Goal: Task Accomplishment & Management: Manage account settings

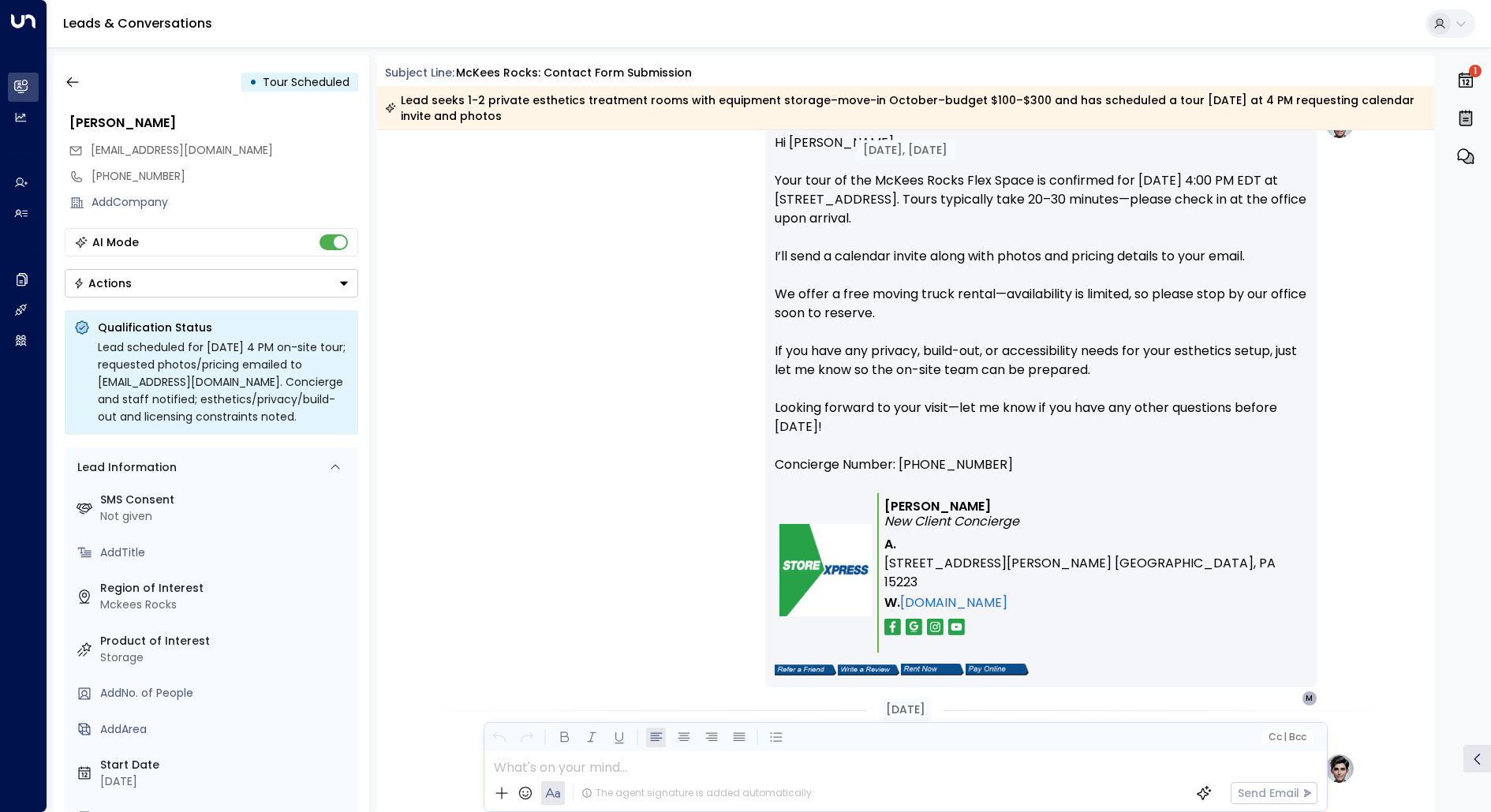
scroll to position [5019, 0]
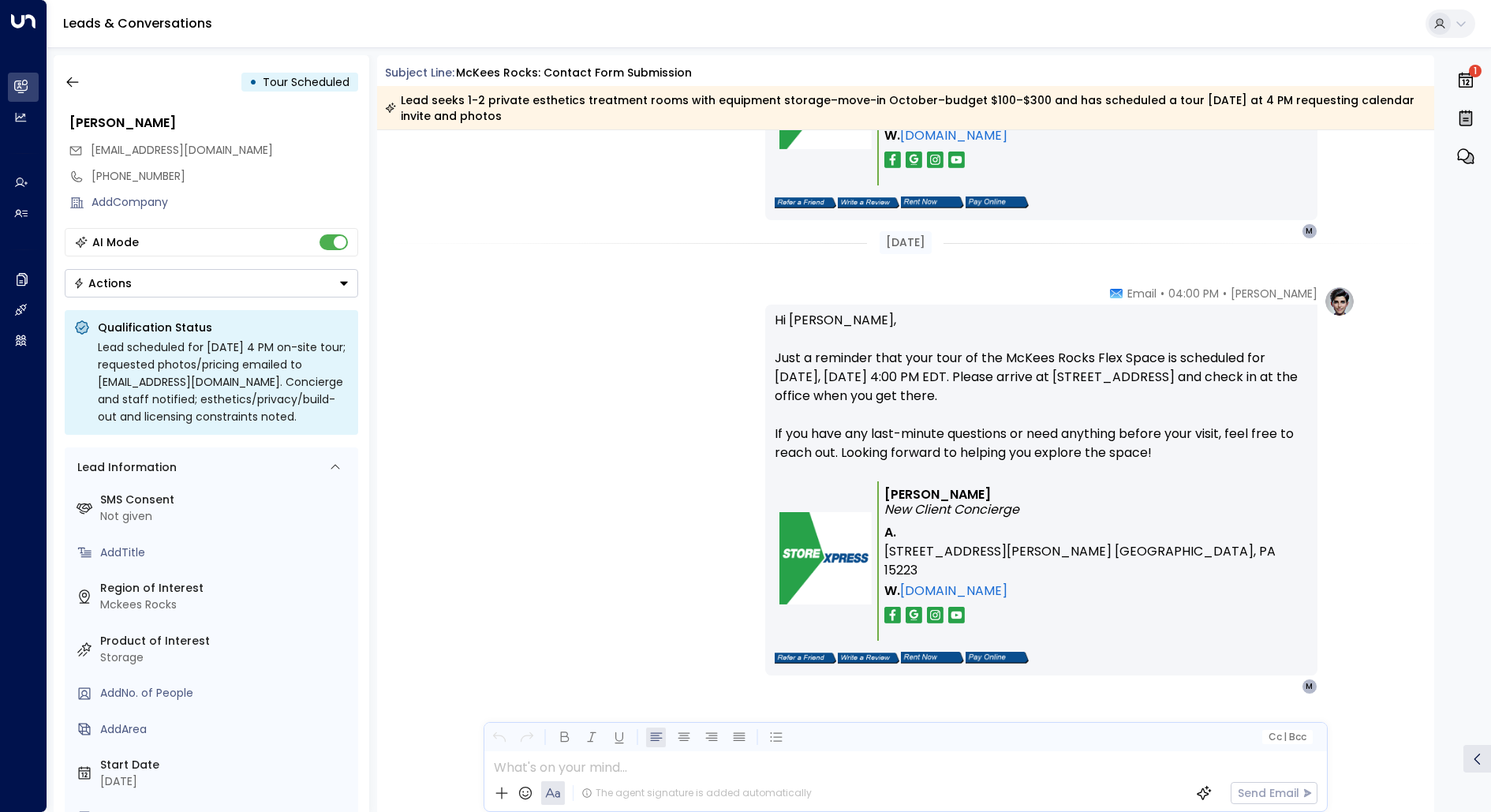
click at [1460, 156] on icon "button" at bounding box center [1466, 156] width 19 height 19
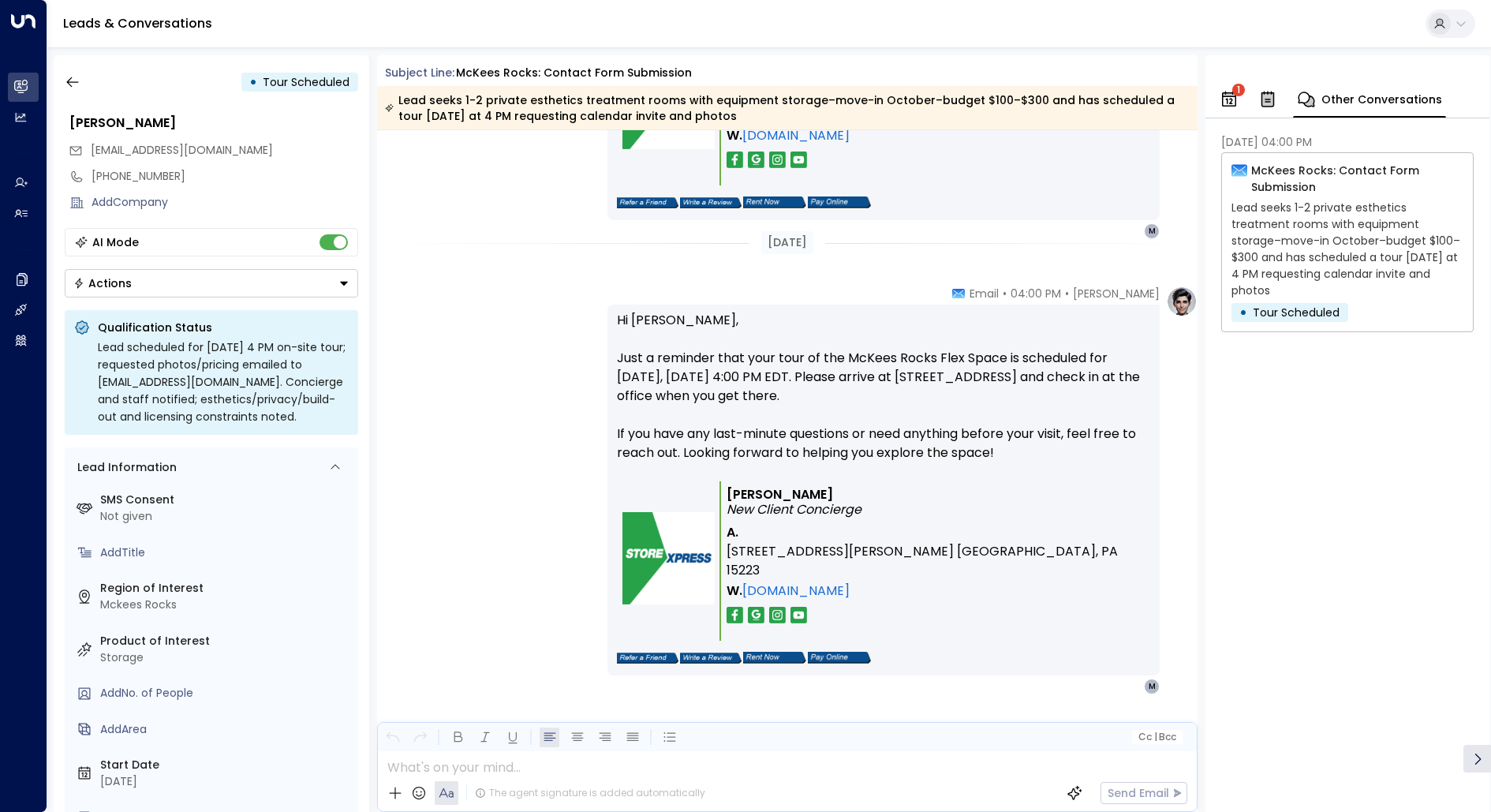
click at [1361, 168] on p "McKees Rocks: Contact Form Submission" at bounding box center [1357, 179] width 212 height 33
click at [1348, 217] on p "Lead seeks 1-2 private esthetics treatment rooms with equipment storage–move-in…" at bounding box center [1348, 248] width 232 height 99
click at [1303, 234] on p "Lead seeks 1-2 private esthetics treatment rooms with equipment storage–move-in…" at bounding box center [1348, 248] width 232 height 99
click at [1260, 175] on p "McKees Rocks: Contact Form Submission" at bounding box center [1357, 179] width 212 height 33
click at [1238, 170] on icon at bounding box center [1239, 170] width 16 height 16
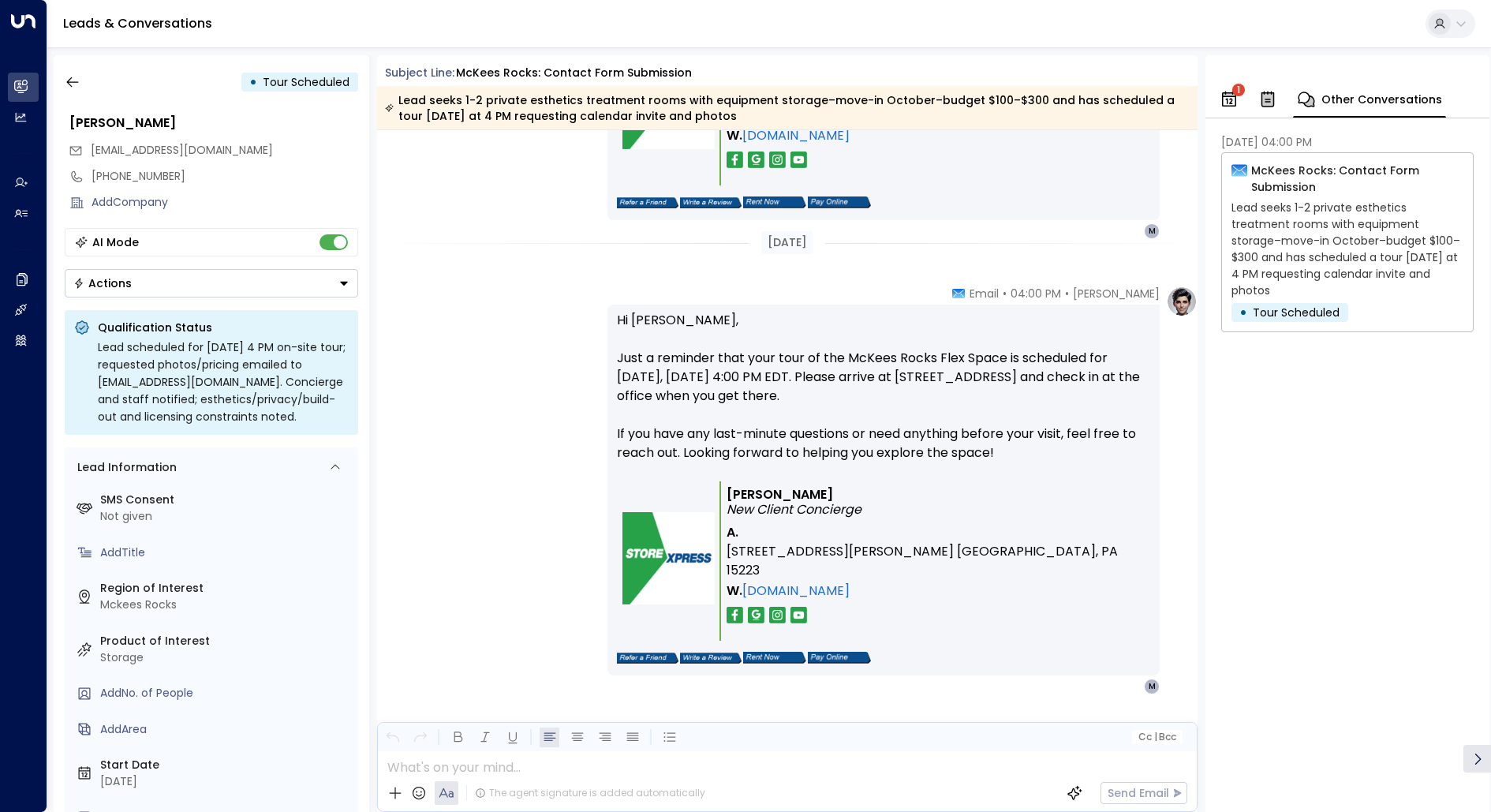
click at [1266, 309] on span "Tour Scheduled" at bounding box center [1296, 312] width 86 height 16
click at [1227, 99] on icon "button" at bounding box center [1229, 99] width 14 height 16
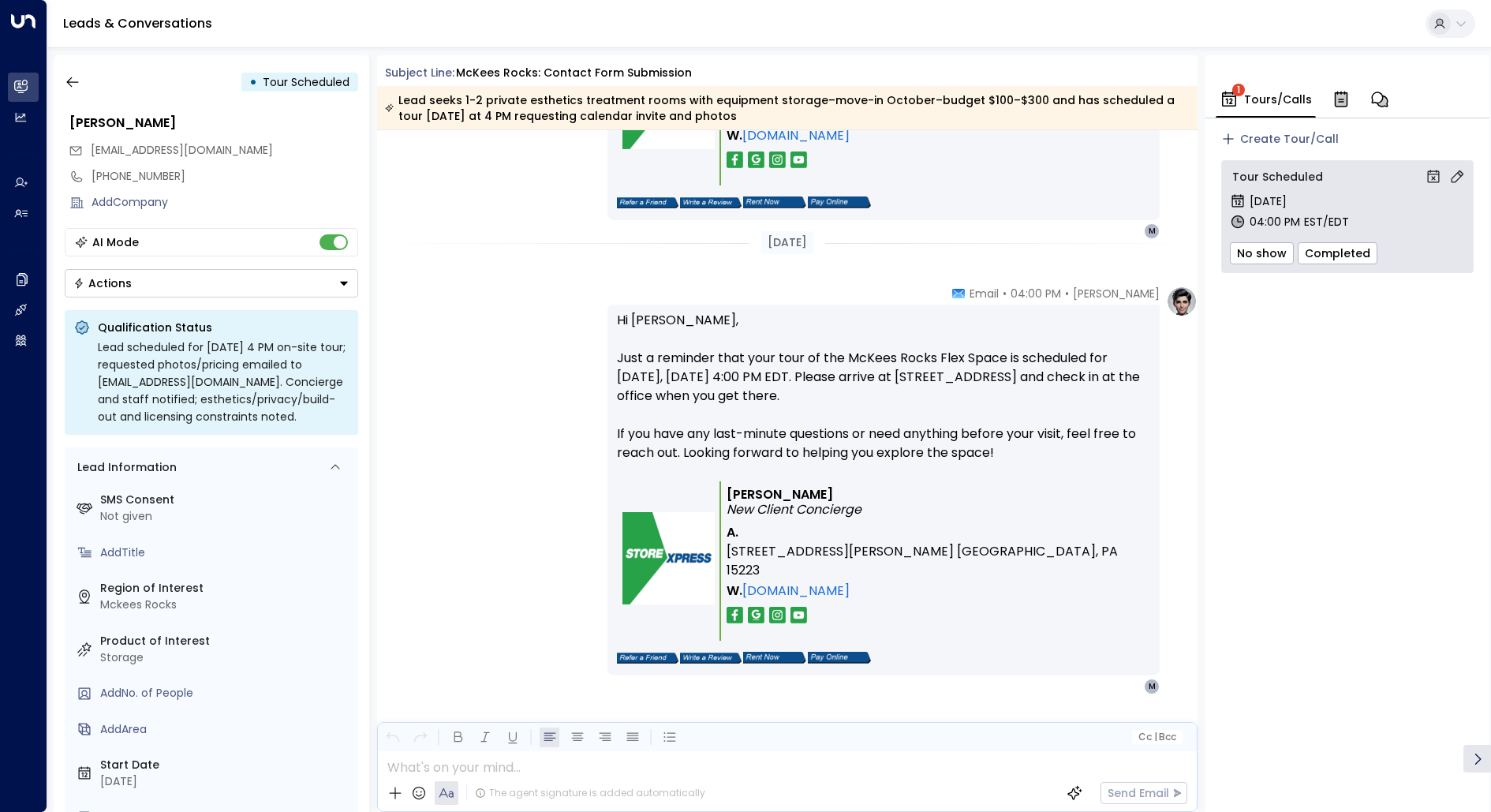
click at [1342, 79] on div "1 Tours/Calls" at bounding box center [1347, 86] width 284 height 63
click at [1342, 89] on button "button" at bounding box center [1341, 99] width 28 height 35
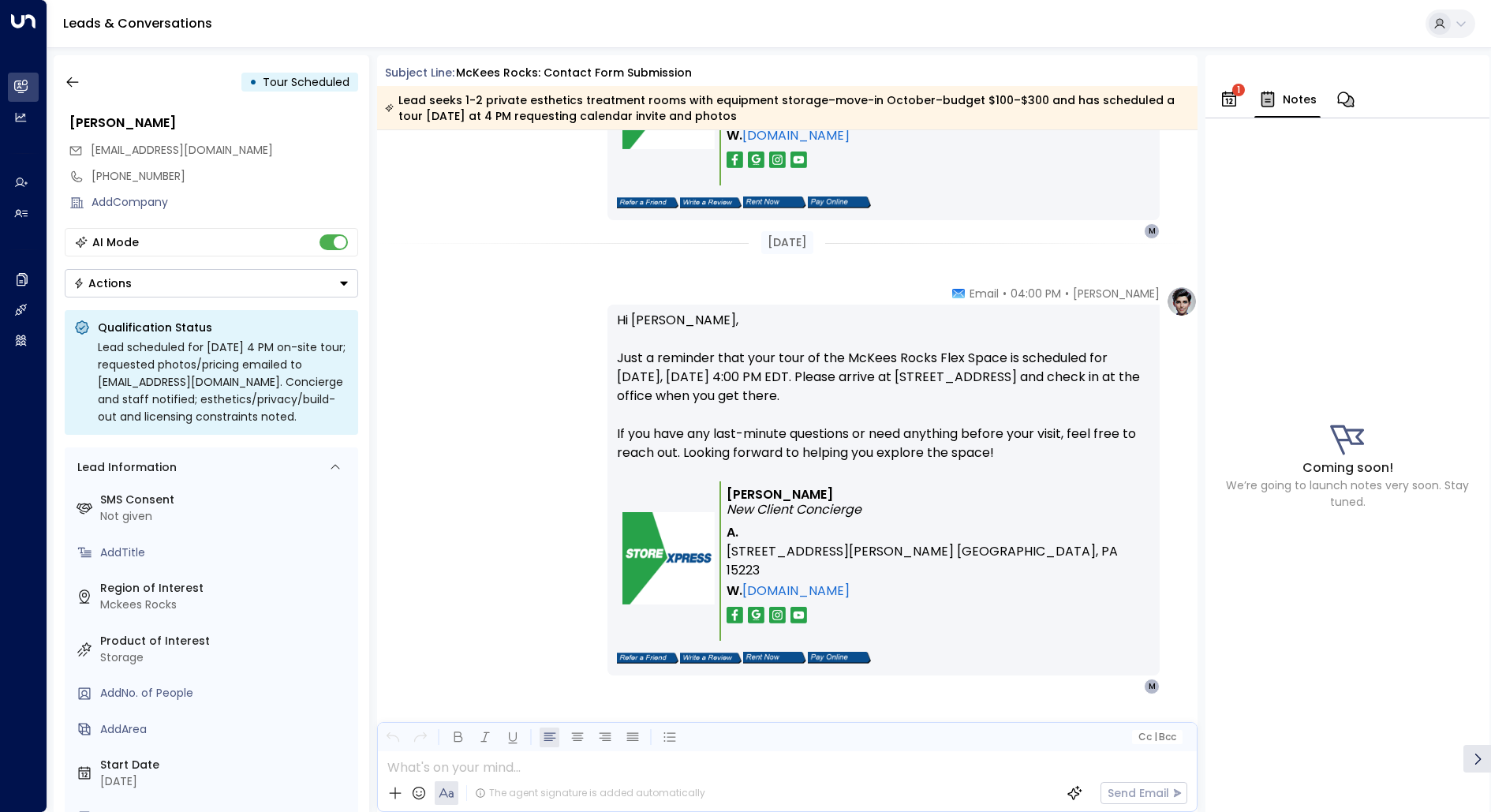
click at [1342, 92] on icon "button" at bounding box center [1347, 99] width 17 height 15
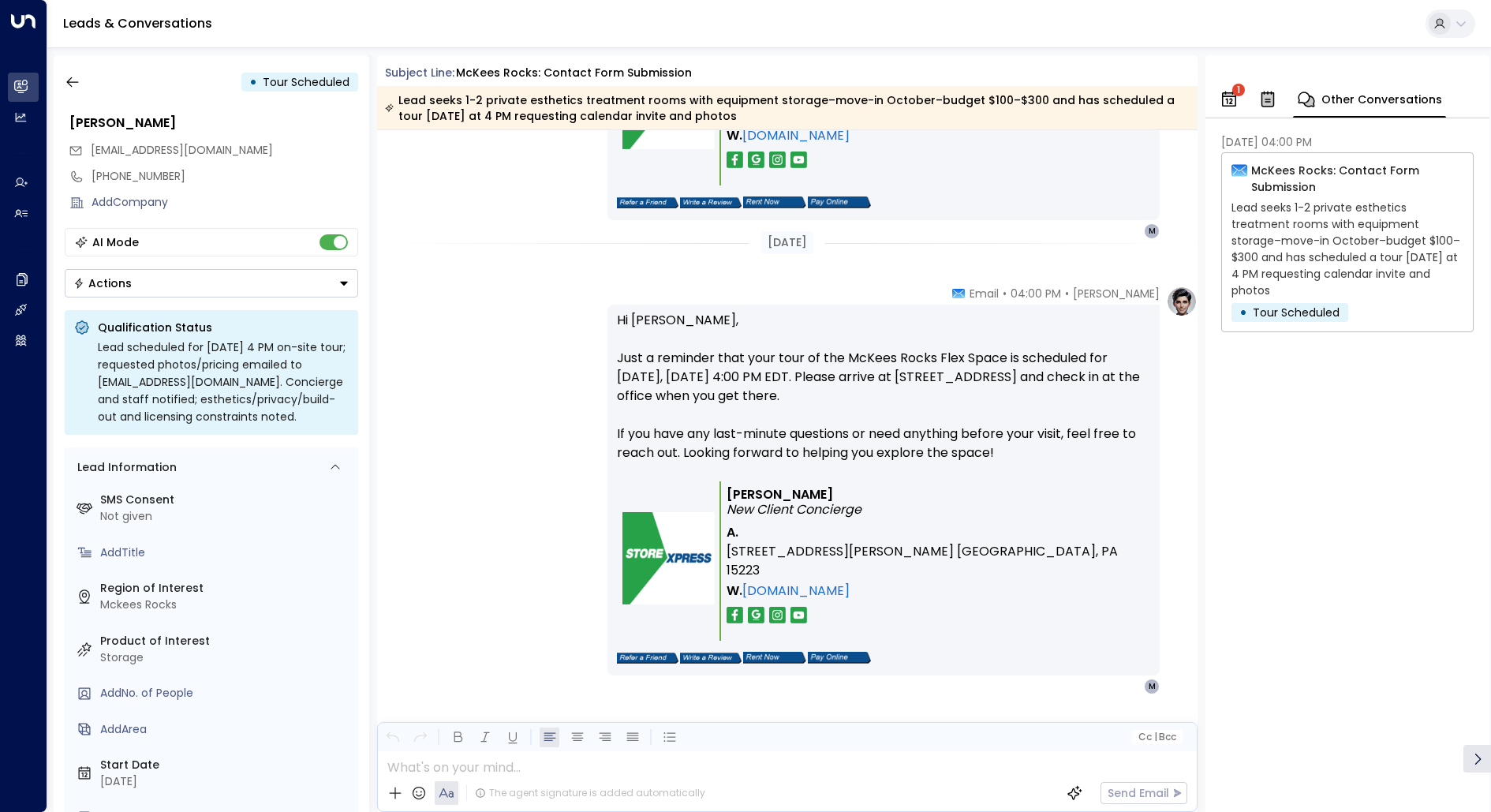
click at [1311, 208] on p "Lead seeks 1-2 private esthetics treatment rooms with equipment storage–move-in…" at bounding box center [1348, 248] width 232 height 99
click at [1310, 186] on p "McKees Rocks: Contact Form Submission" at bounding box center [1357, 179] width 212 height 33
click at [1242, 109] on button "1" at bounding box center [1229, 99] width 27 height 35
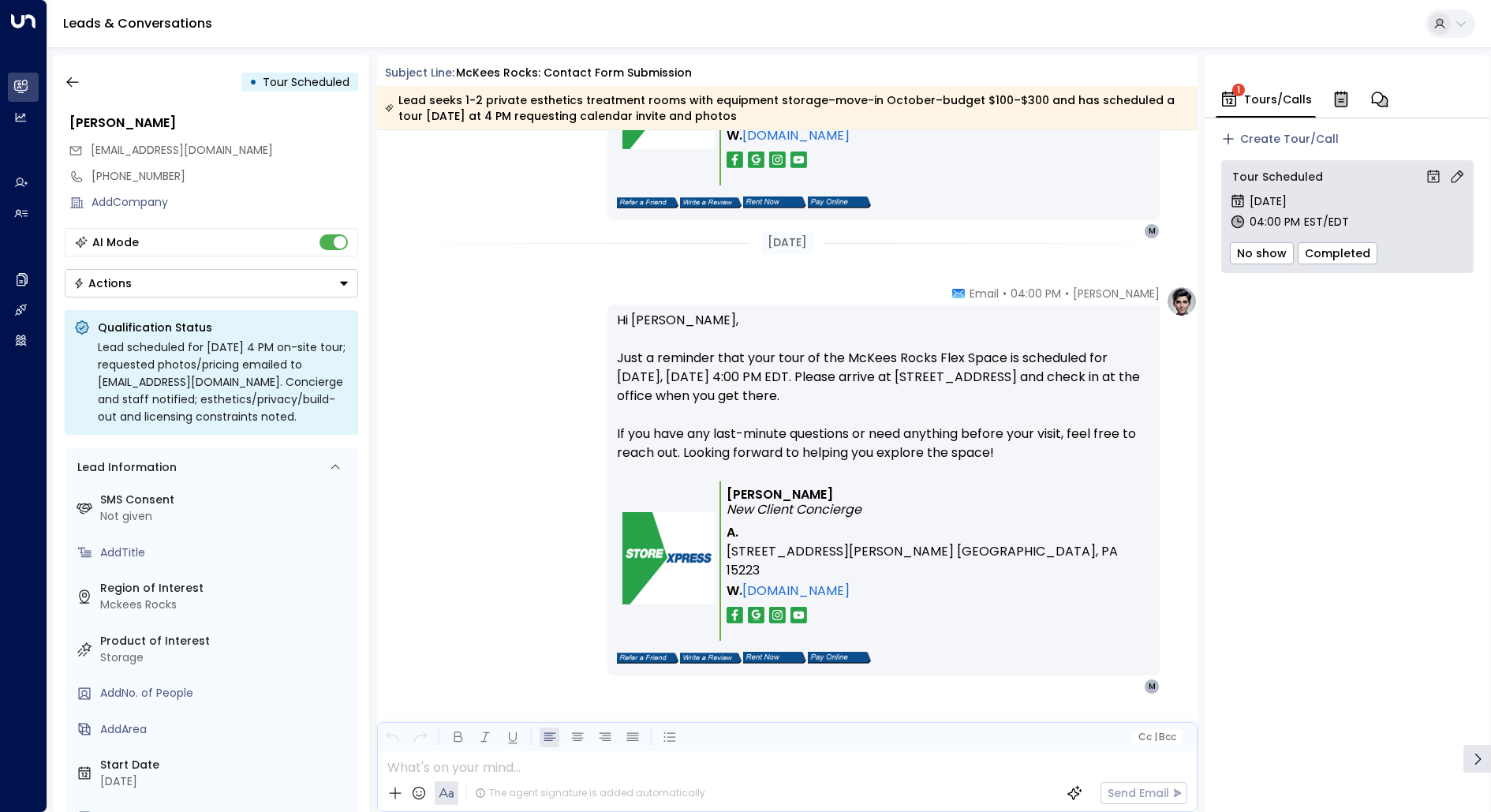
click at [1292, 166] on div "Tour Scheduled [DATE] 04:00 PM EST/EDT No show Completed" at bounding box center [1348, 216] width 253 height 113
click at [1292, 175] on div "Tour Scheduled" at bounding box center [1347, 177] width 235 height 17
click at [1283, 214] on div "04:00 PM EST/EDT" at bounding box center [1347, 222] width 235 height 17
click at [1339, 108] on icon "button" at bounding box center [1341, 99] width 19 height 19
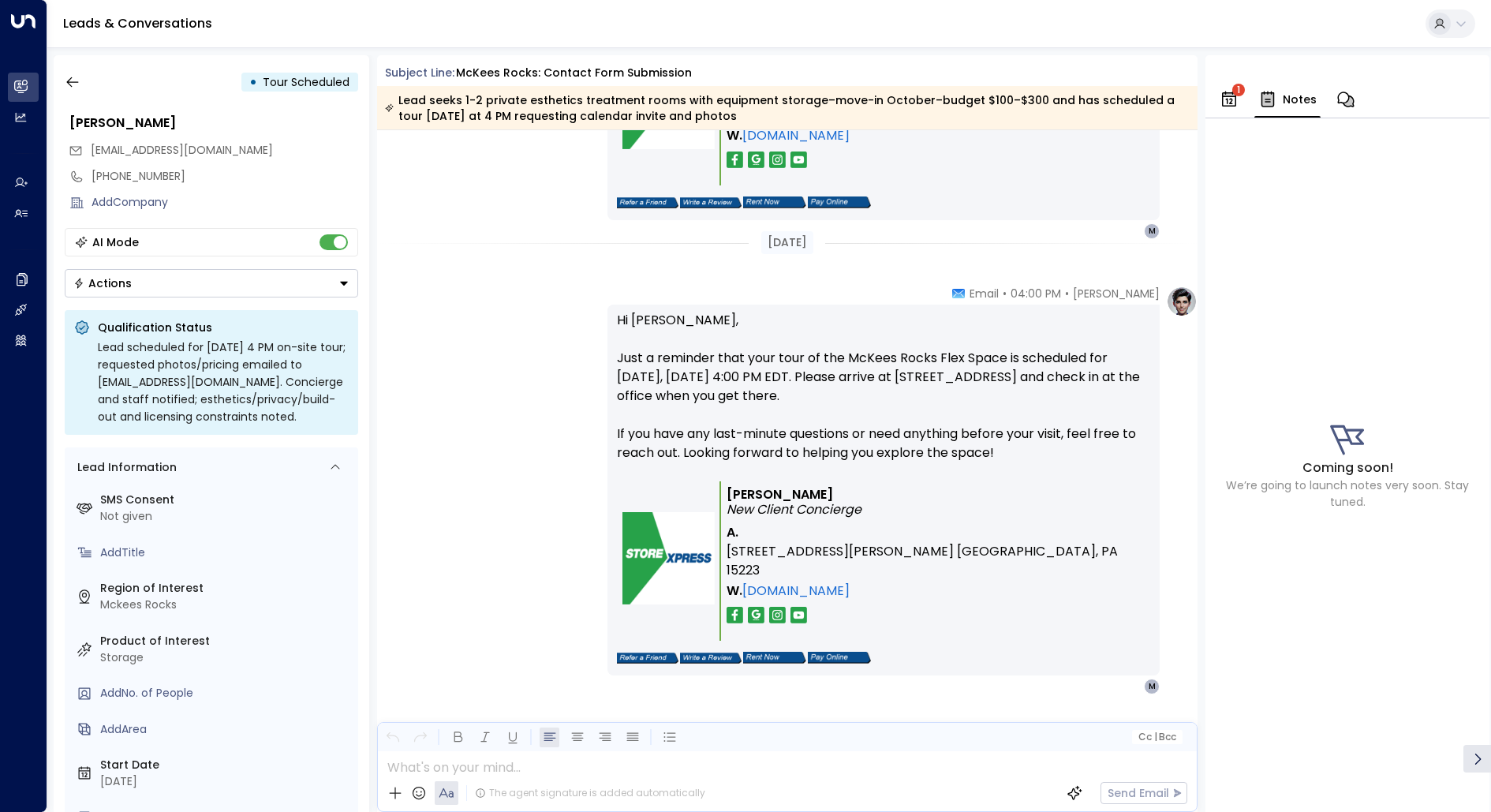
click at [1348, 106] on icon "button" at bounding box center [1347, 99] width 17 height 15
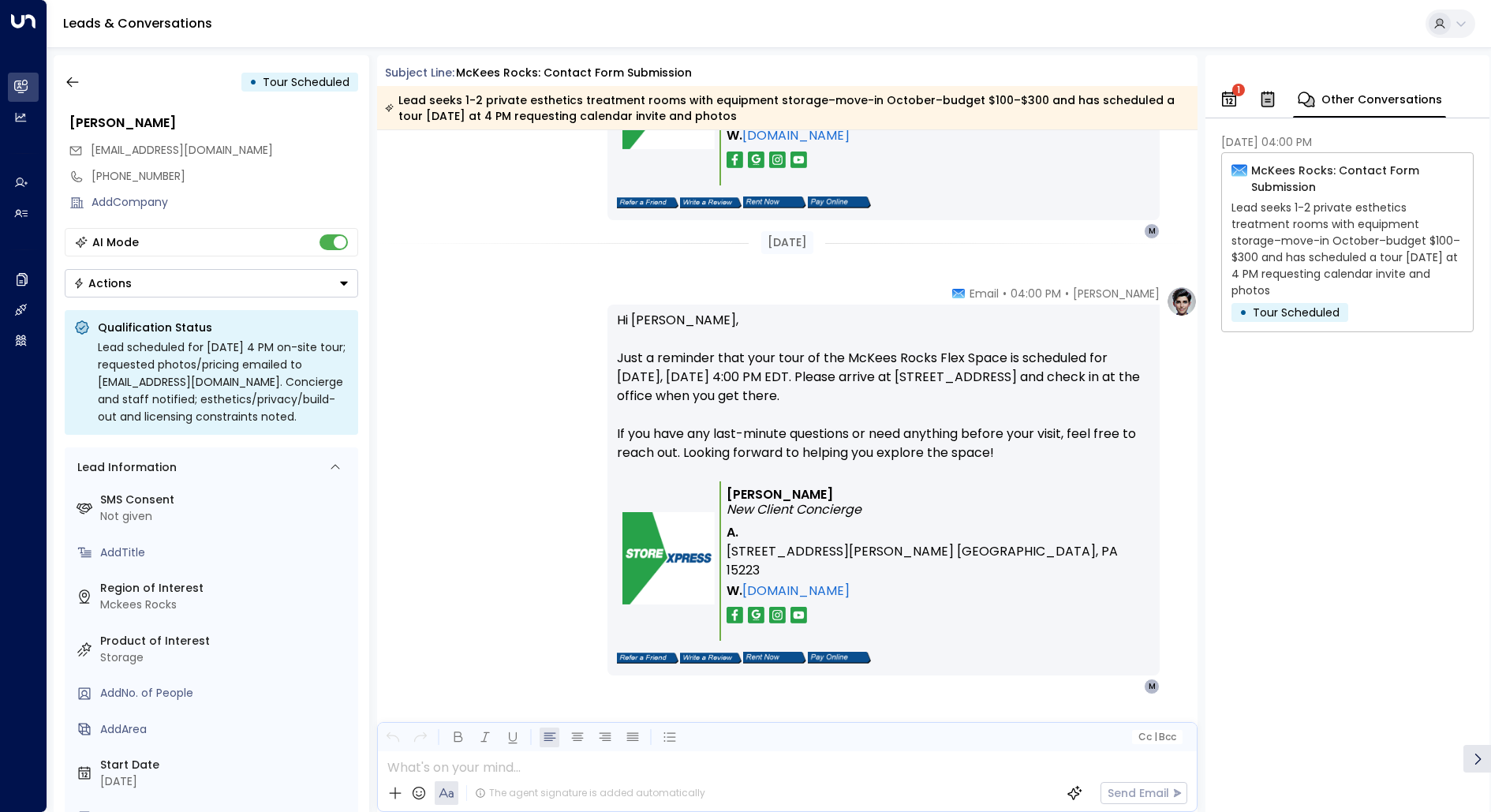
click at [1301, 216] on p "Lead seeks 1-2 private esthetics treatment rooms with equipment storage–move-in…" at bounding box center [1348, 248] width 232 height 99
click at [1258, 175] on p "McKees Rocks: Contact Form Submission" at bounding box center [1357, 179] width 212 height 33
click at [1235, 167] on icon at bounding box center [1239, 170] width 16 height 16
click at [1271, 309] on span "Tour Scheduled" at bounding box center [1296, 312] width 86 height 16
click at [1351, 253] on p "Lead seeks 1-2 private esthetics treatment rooms with equipment storage–move-in…" at bounding box center [1348, 248] width 232 height 99
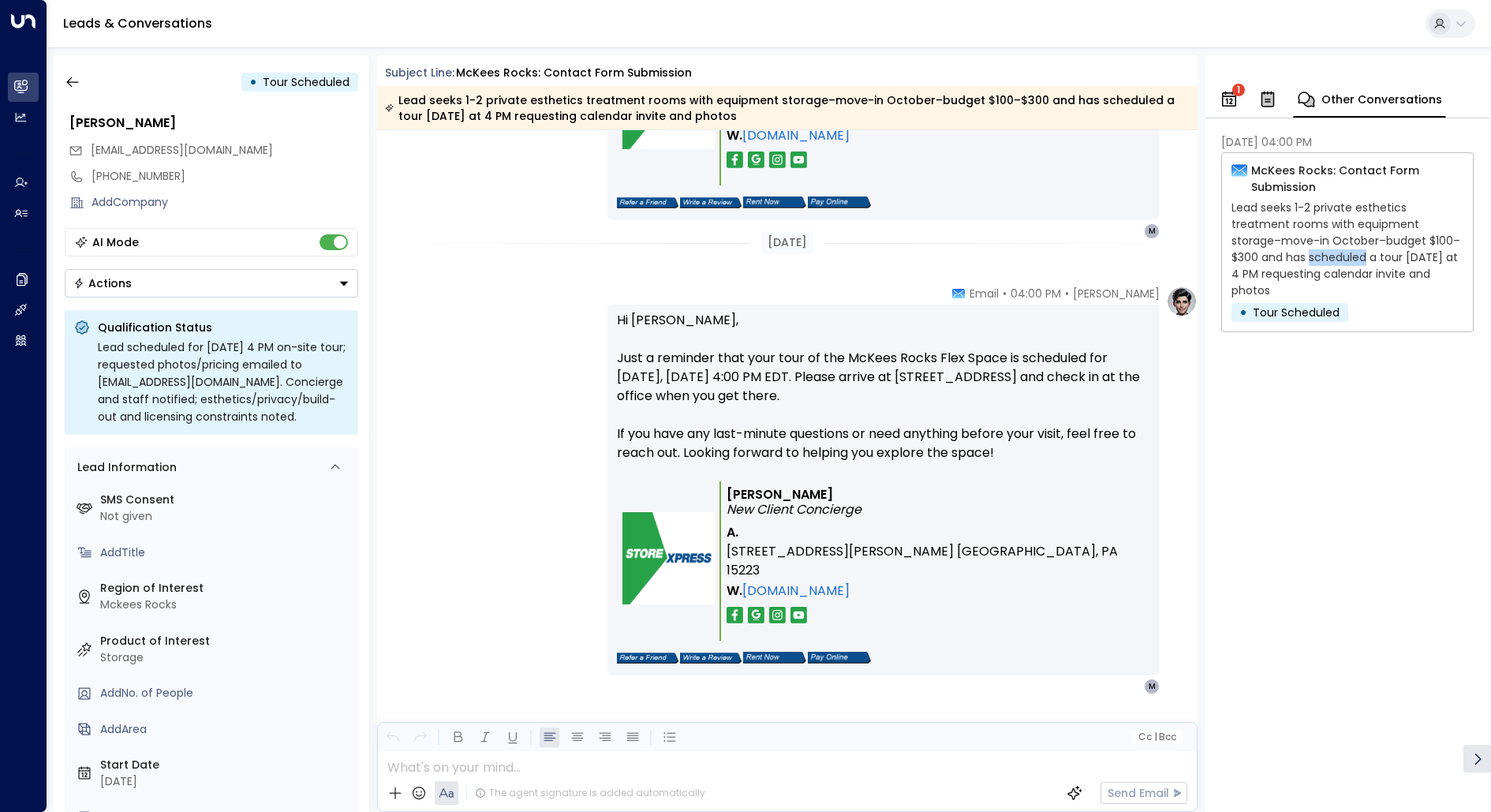
click at [1351, 253] on p "Lead seeks 1-2 private esthetics treatment rooms with equipment storage–move-in…" at bounding box center [1348, 248] width 232 height 99
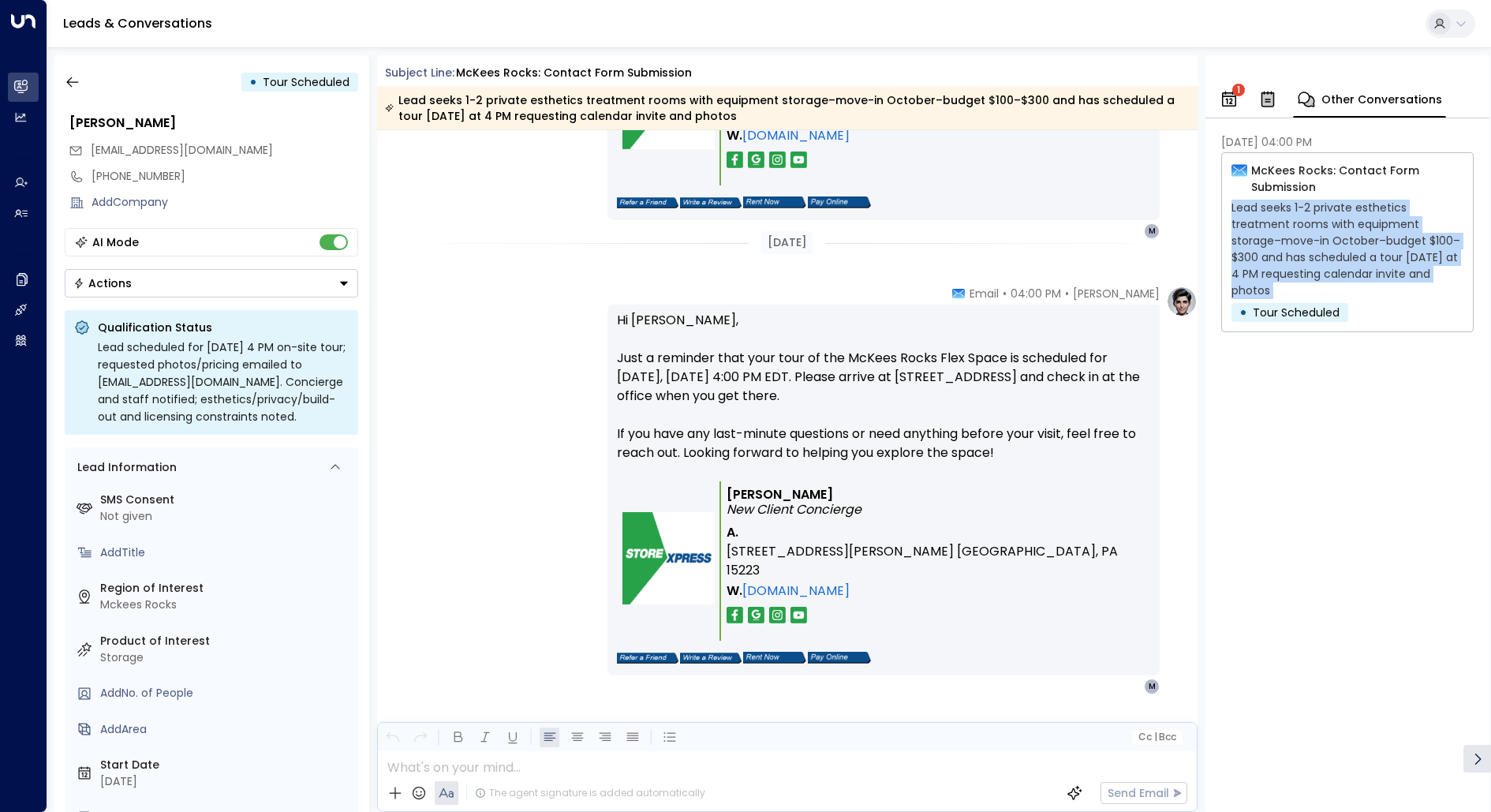
click at [1351, 253] on p "Lead seeks 1-2 private esthetics treatment rooms with equipment storage–move-in…" at bounding box center [1348, 248] width 232 height 99
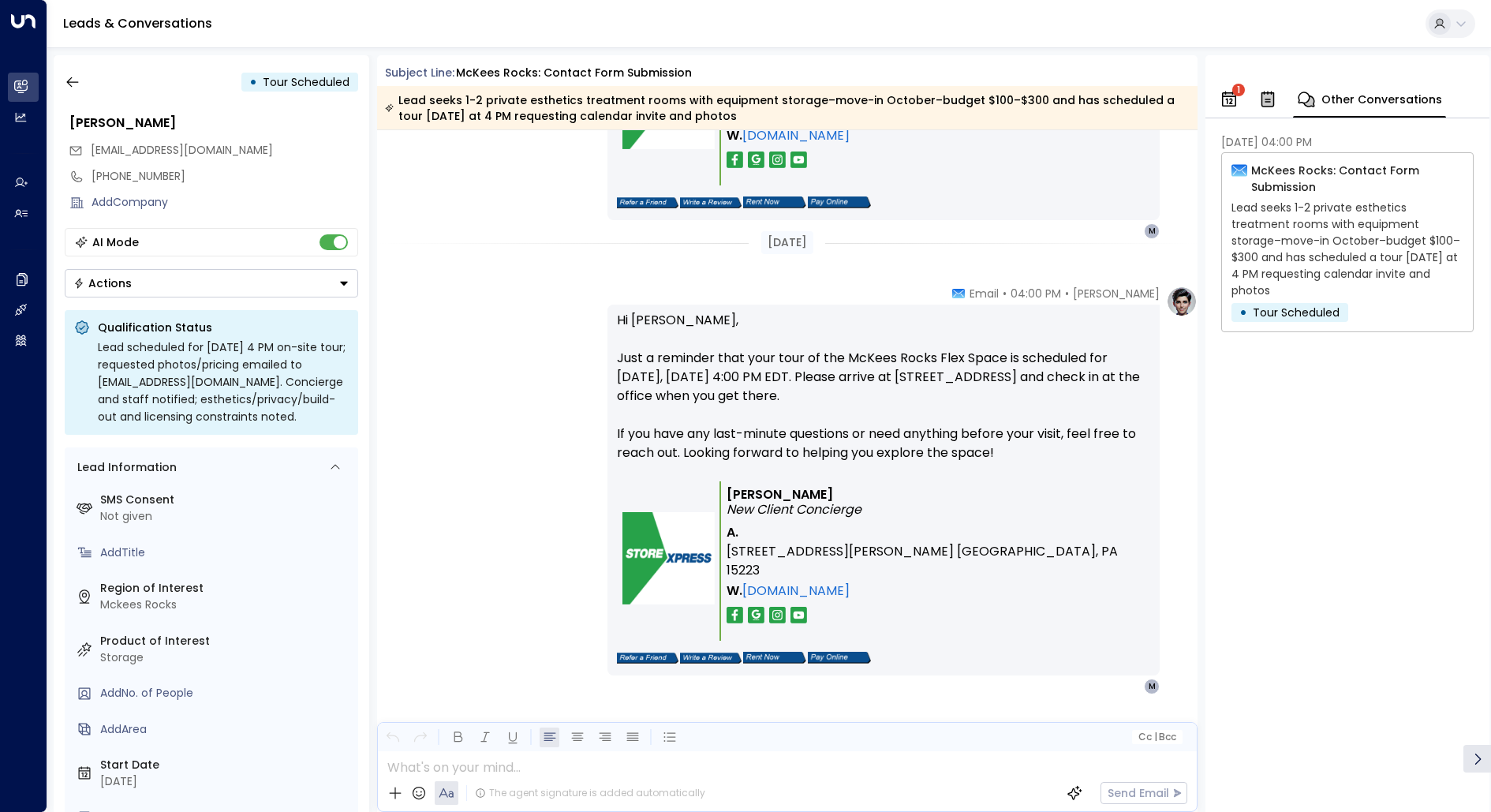
click at [1350, 353] on div "[DATE] 04:00 PM McKees Rocks: Contact Form Submission Lead seeks 1-2 private es…" at bounding box center [1347, 465] width 284 height 694
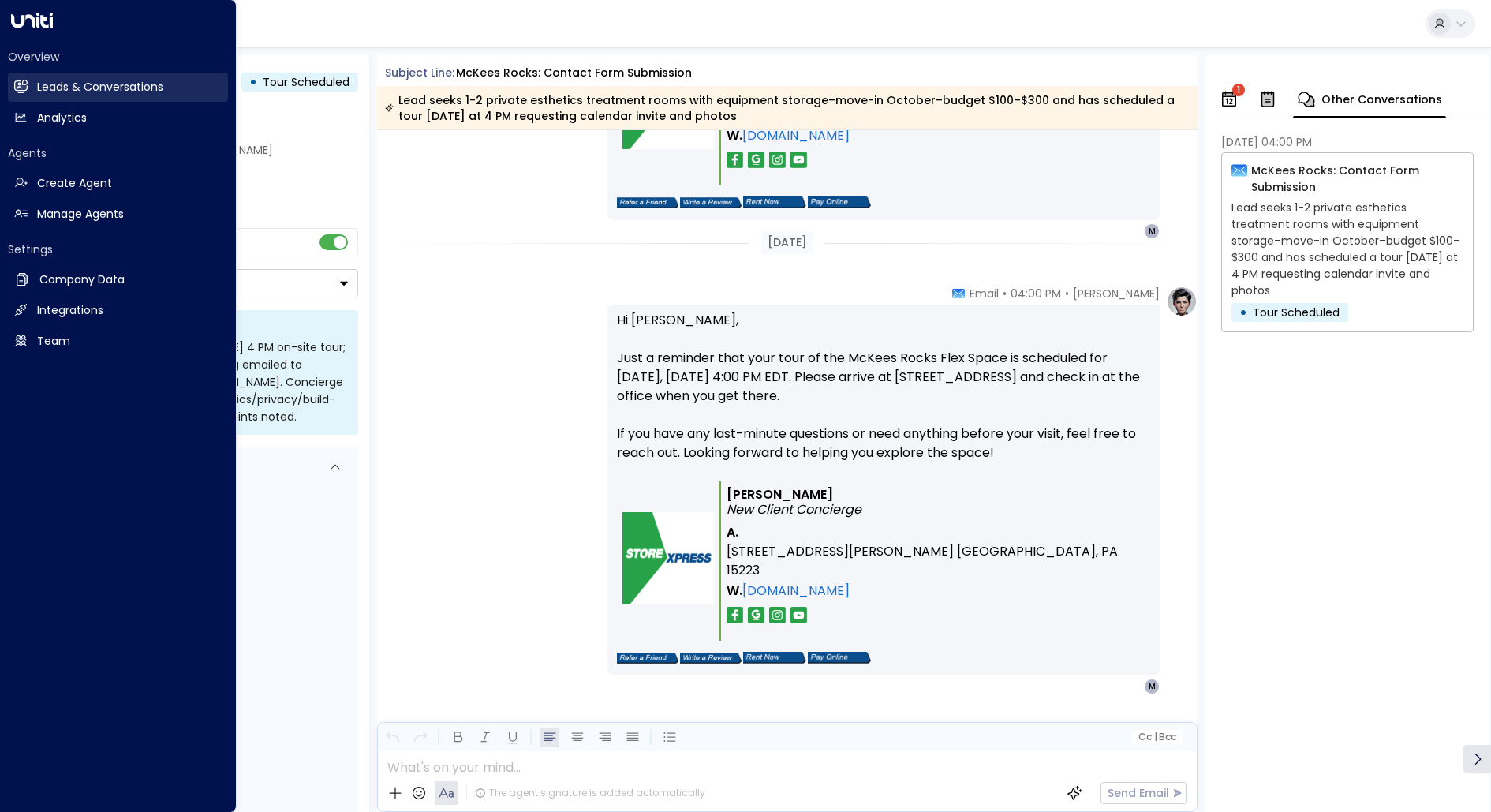
click at [86, 93] on h2 "Leads & Conversations" at bounding box center [100, 87] width 126 height 17
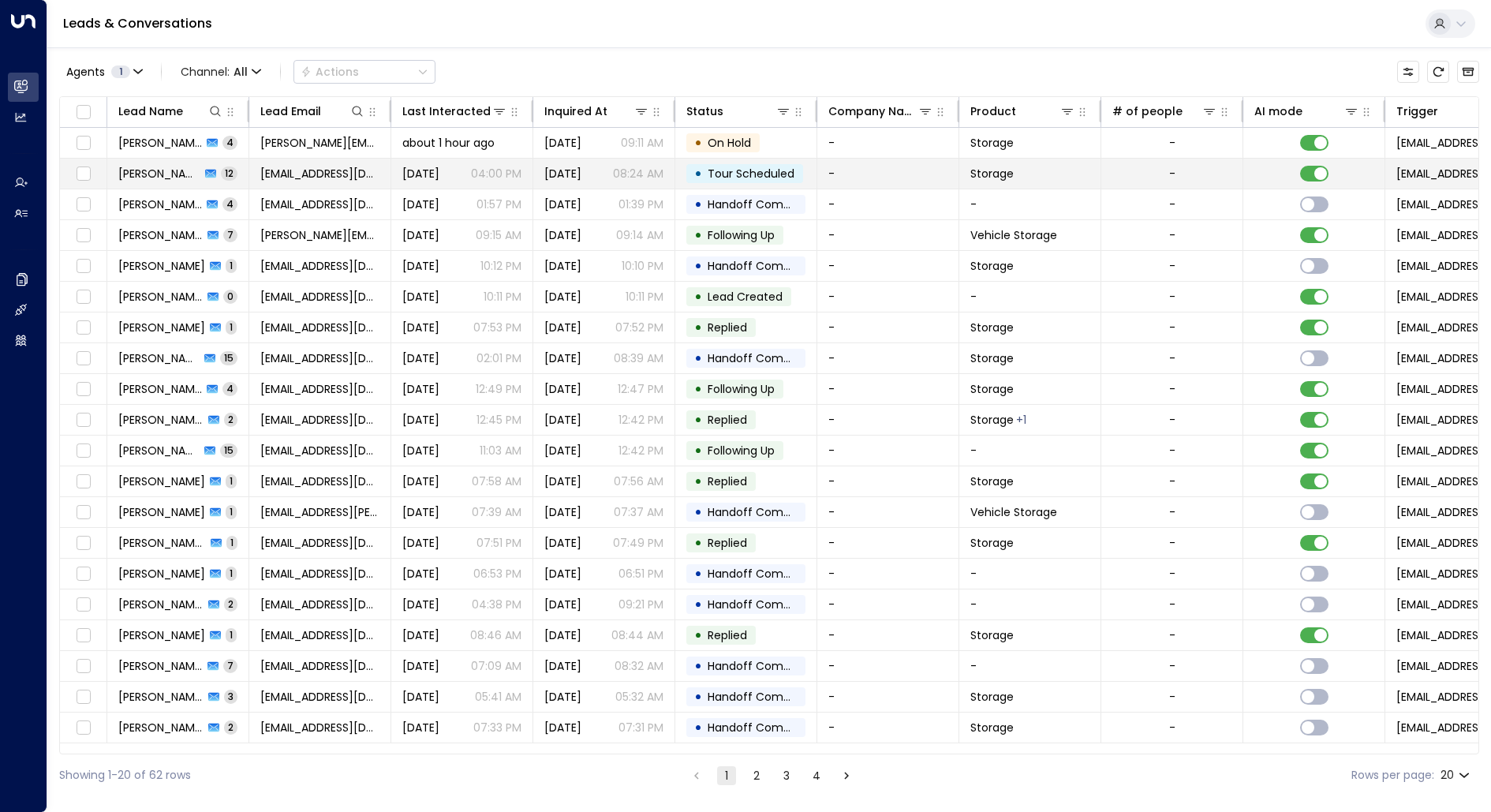
click at [160, 171] on span "[PERSON_NAME]" at bounding box center [159, 173] width 82 height 16
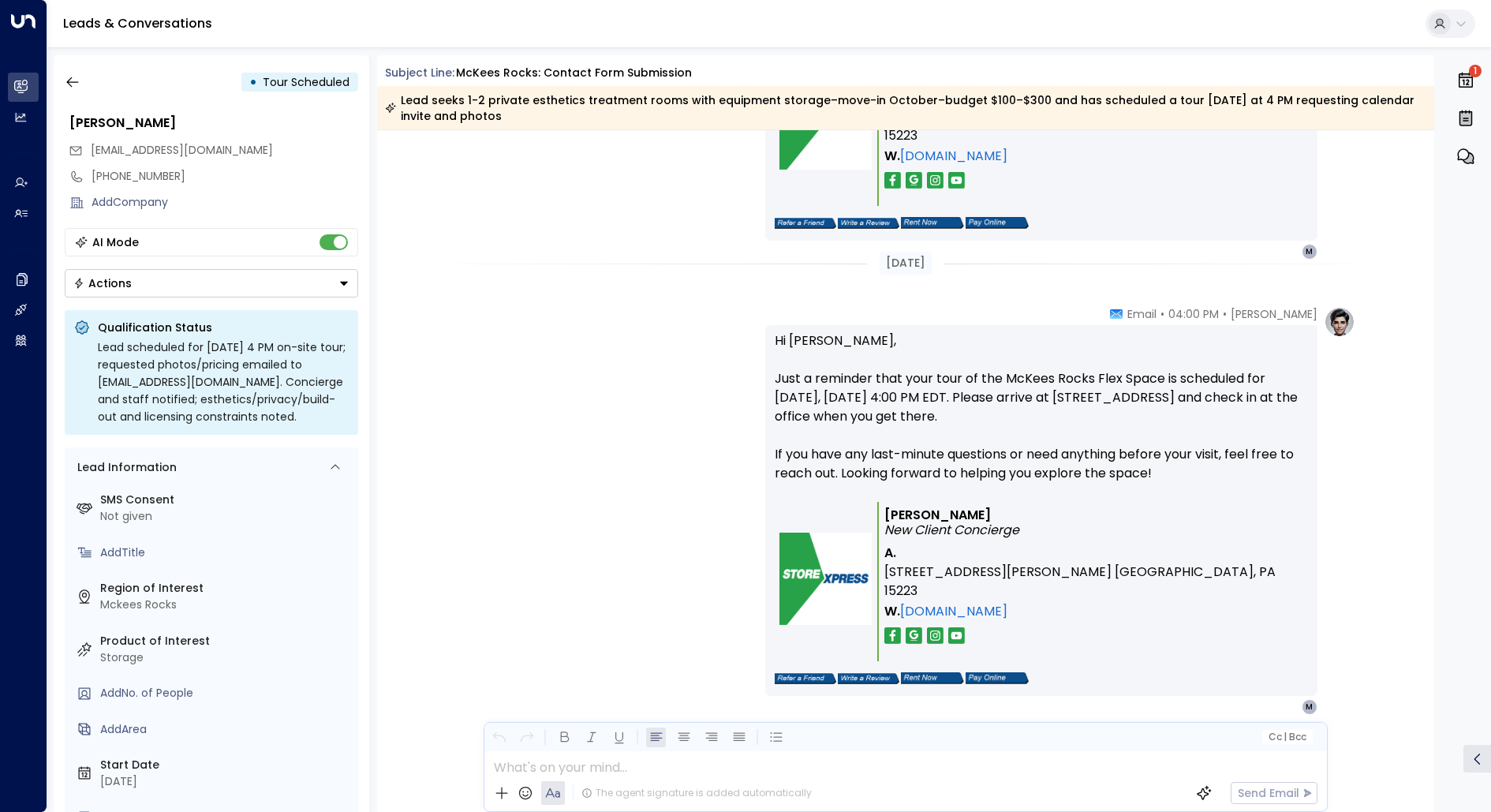
click at [1467, 88] on icon "button" at bounding box center [1466, 81] width 19 height 19
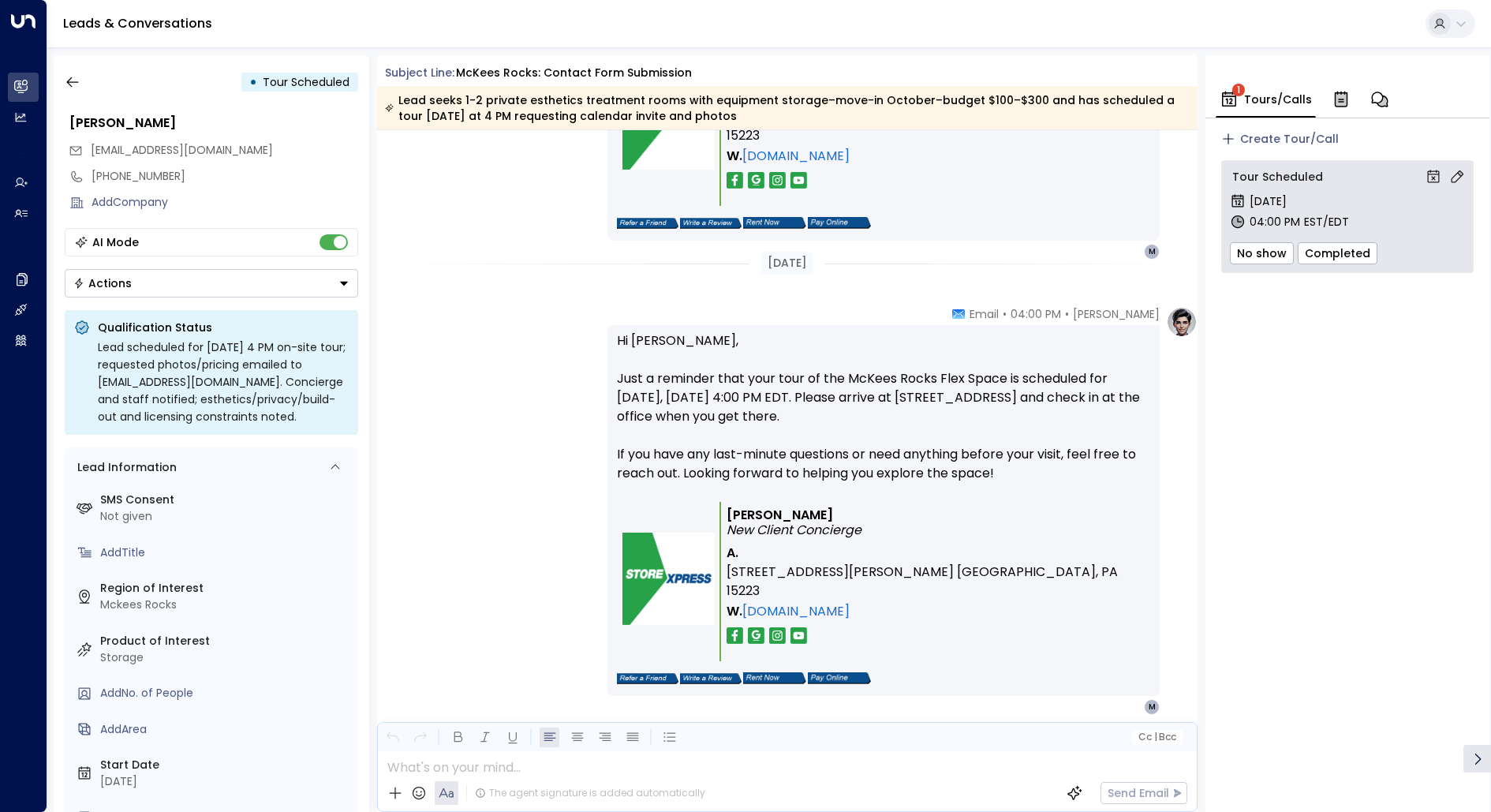
click at [1371, 97] on icon "button" at bounding box center [1380, 99] width 19 height 19
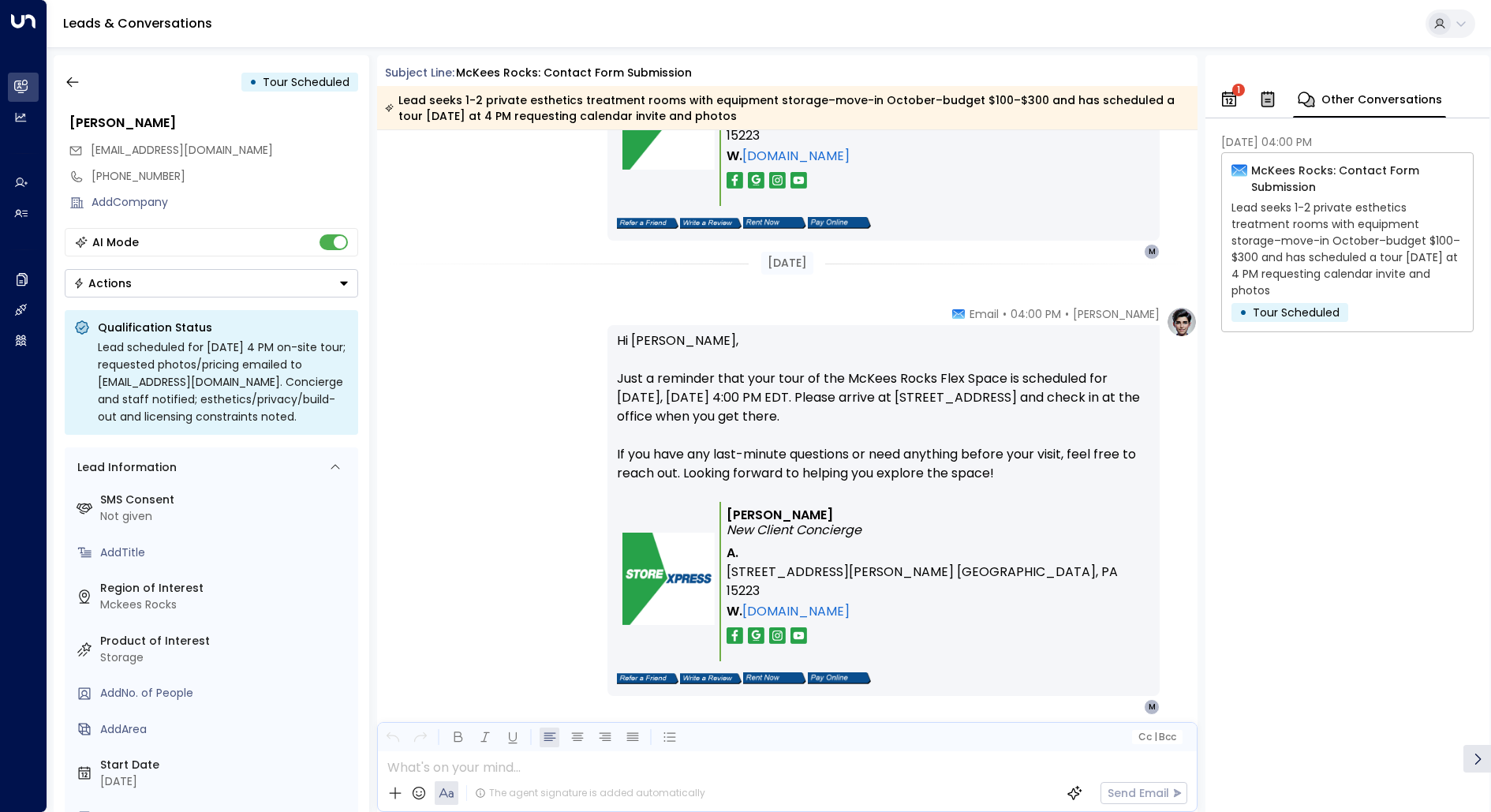
click at [1269, 170] on p "McKees Rocks: Contact Form Submission" at bounding box center [1357, 179] width 212 height 33
click at [1241, 165] on icon at bounding box center [1239, 171] width 16 height 12
click at [1473, 21] on button at bounding box center [1450, 24] width 50 height 29
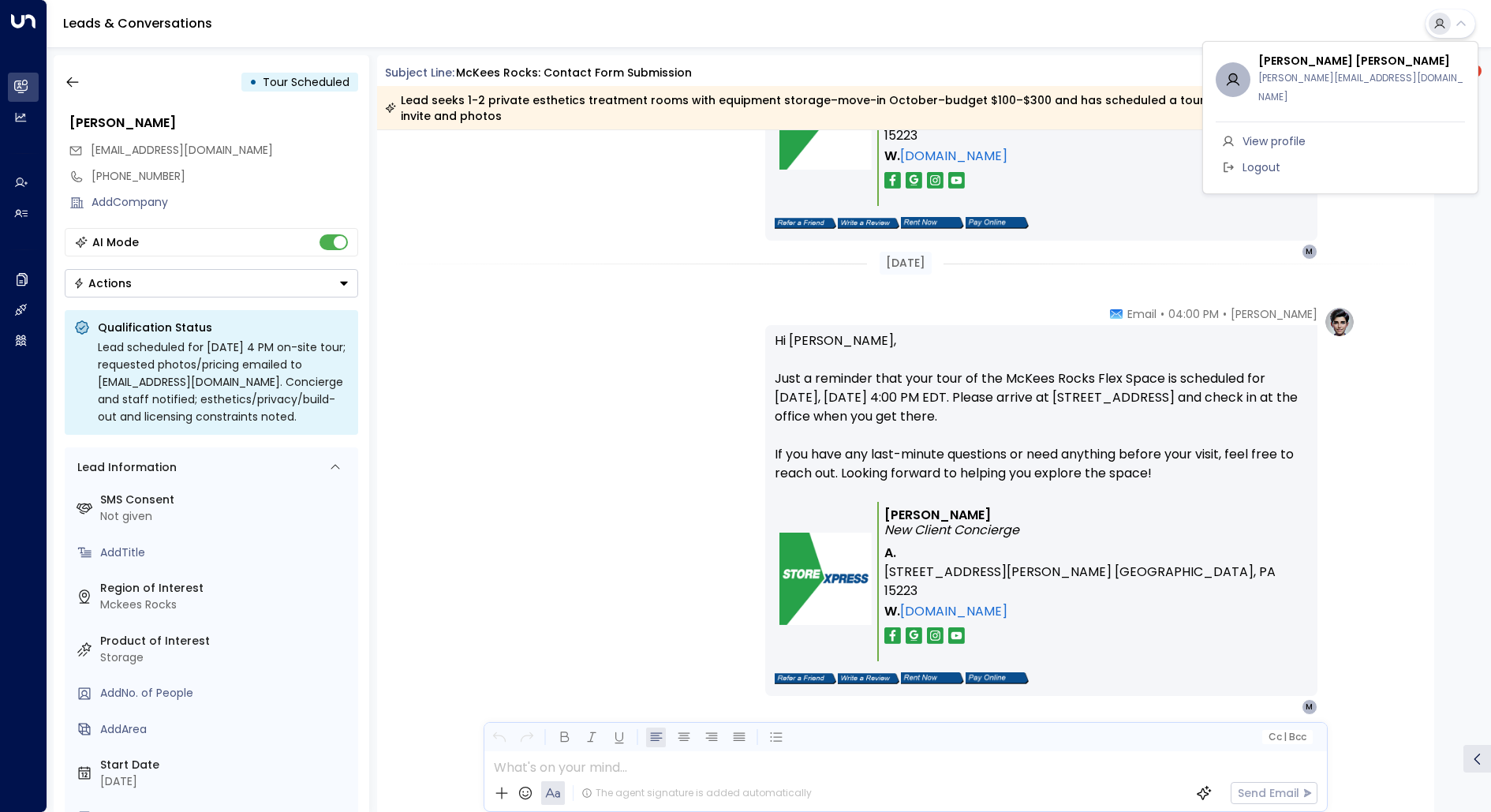
click at [1471, 21] on div at bounding box center [745, 406] width 1491 height 812
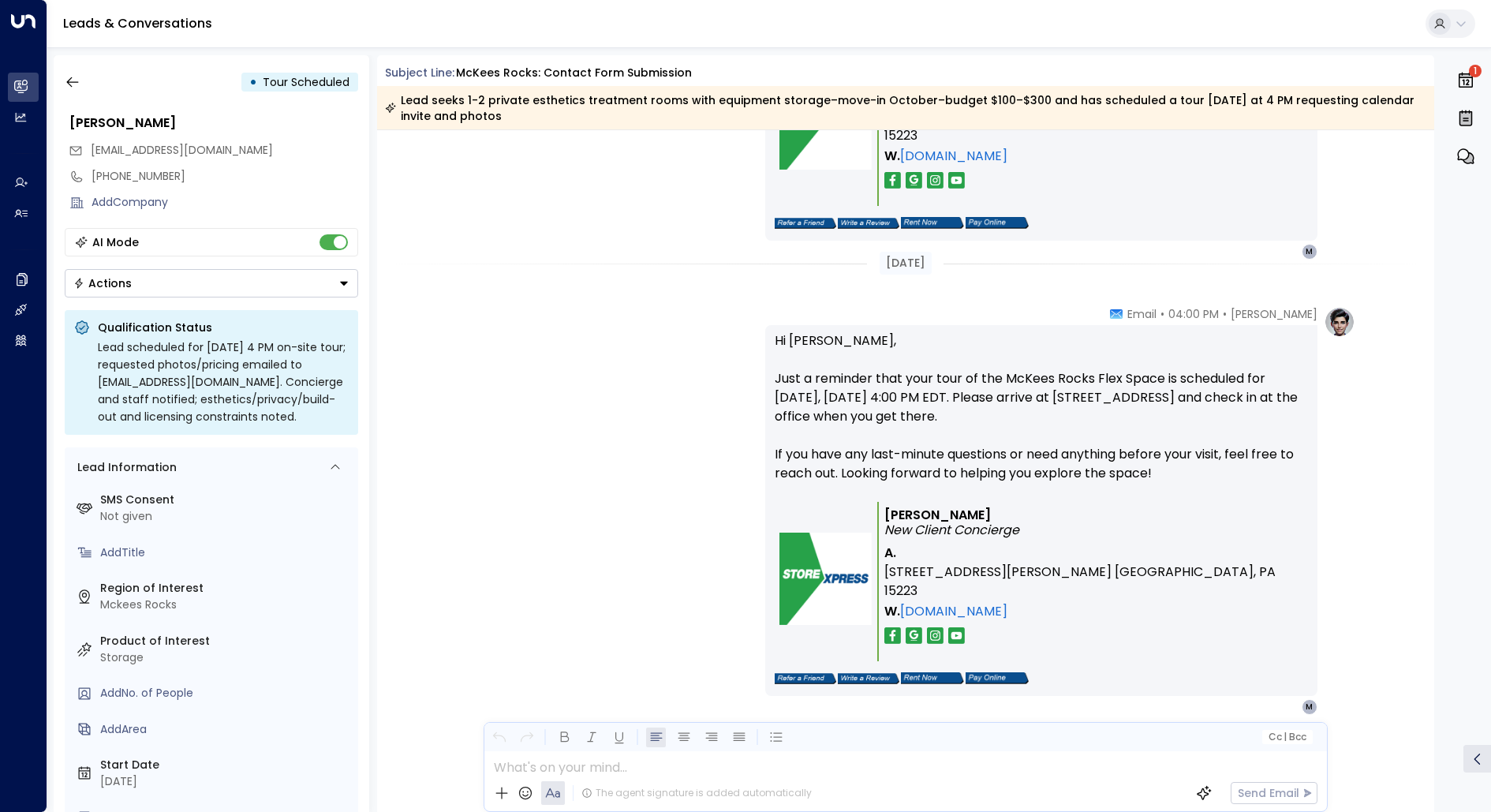
click at [1469, 77] on icon "button" at bounding box center [1466, 81] width 14 height 16
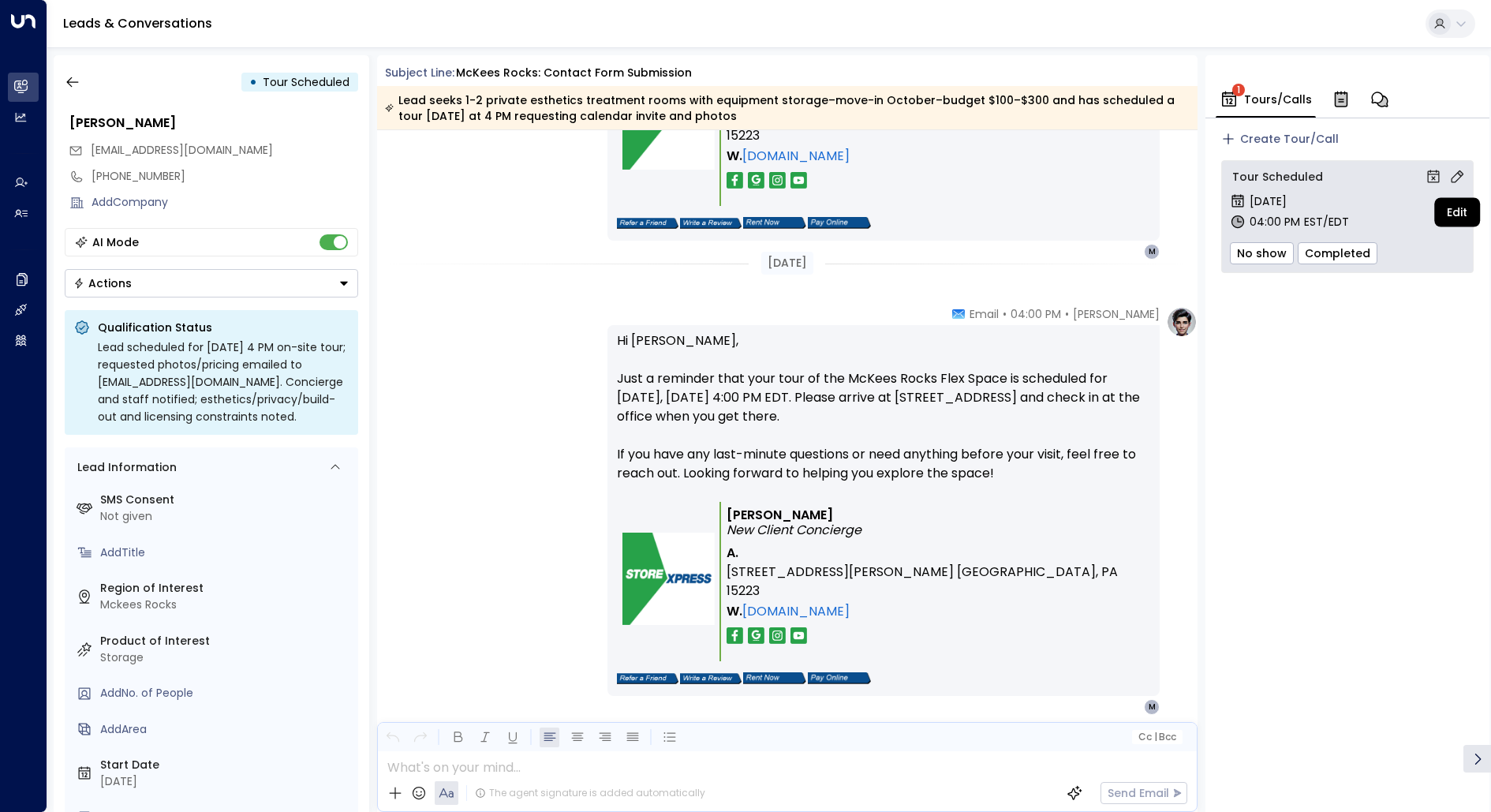
click at [1455, 175] on icon "Edit" at bounding box center [1457, 176] width 16 height 16
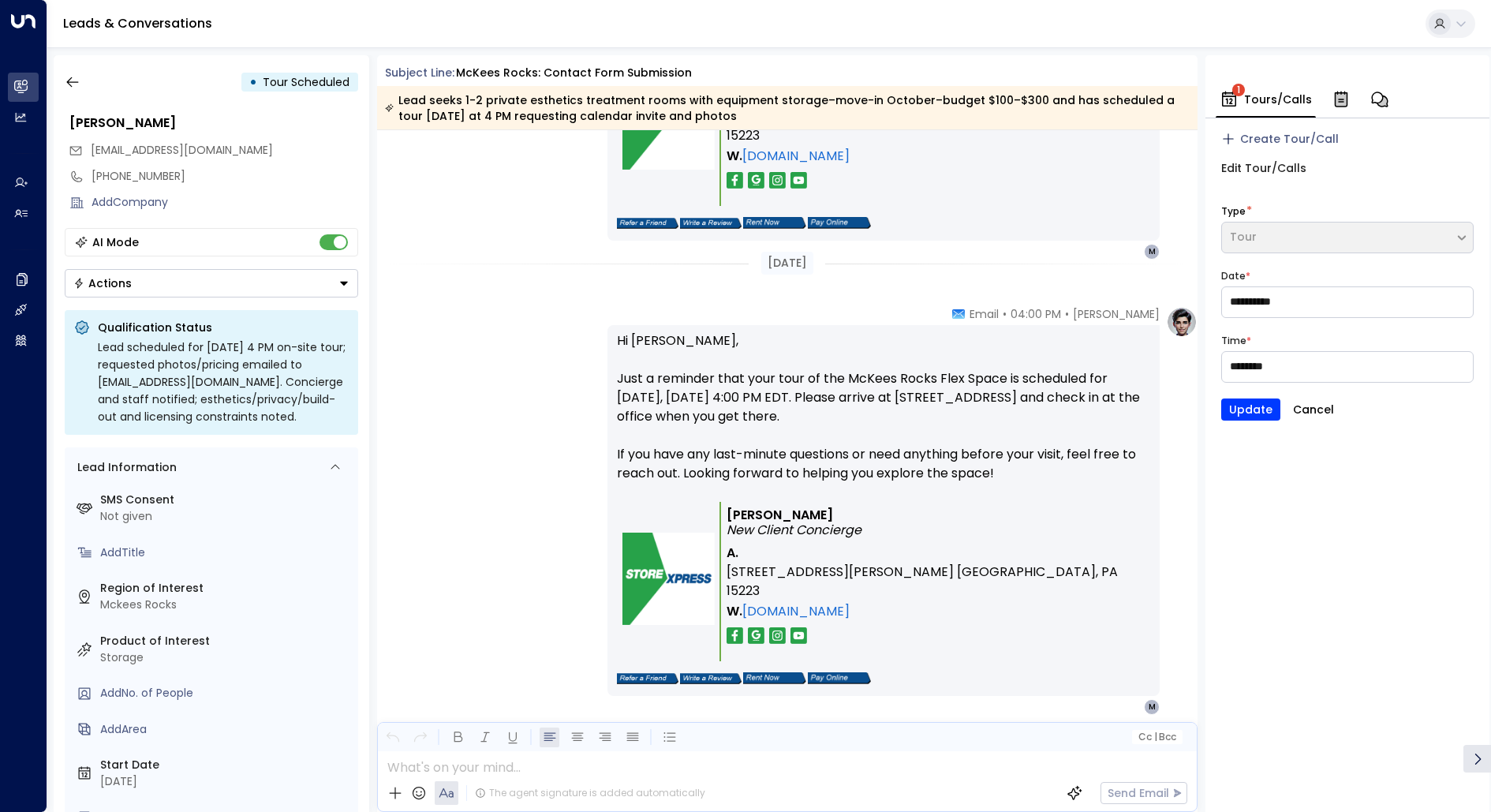
click at [1316, 414] on button "Cancel" at bounding box center [1313, 409] width 58 height 22
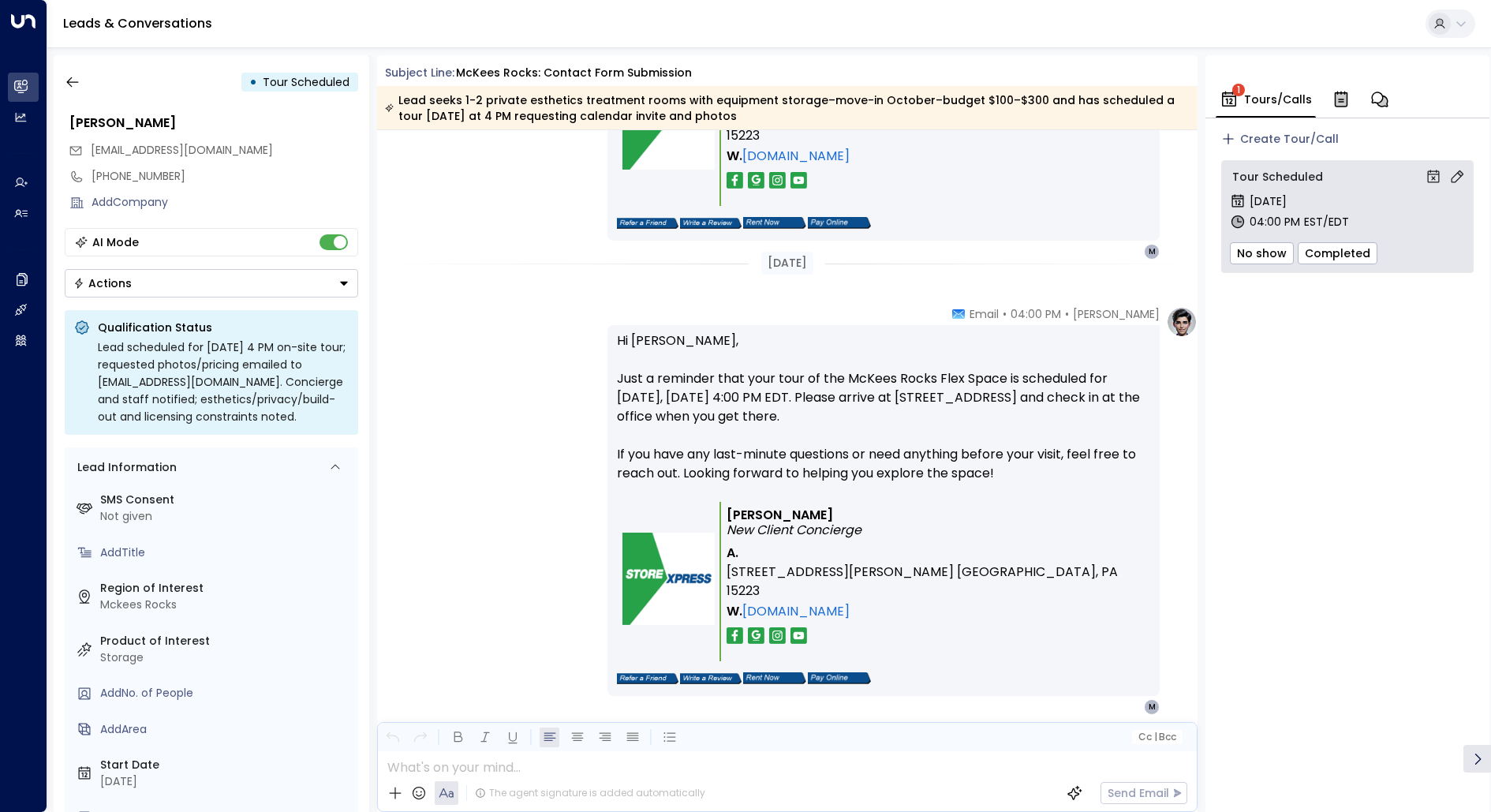
click at [1382, 101] on icon "button" at bounding box center [1383, 102] width 10 height 10
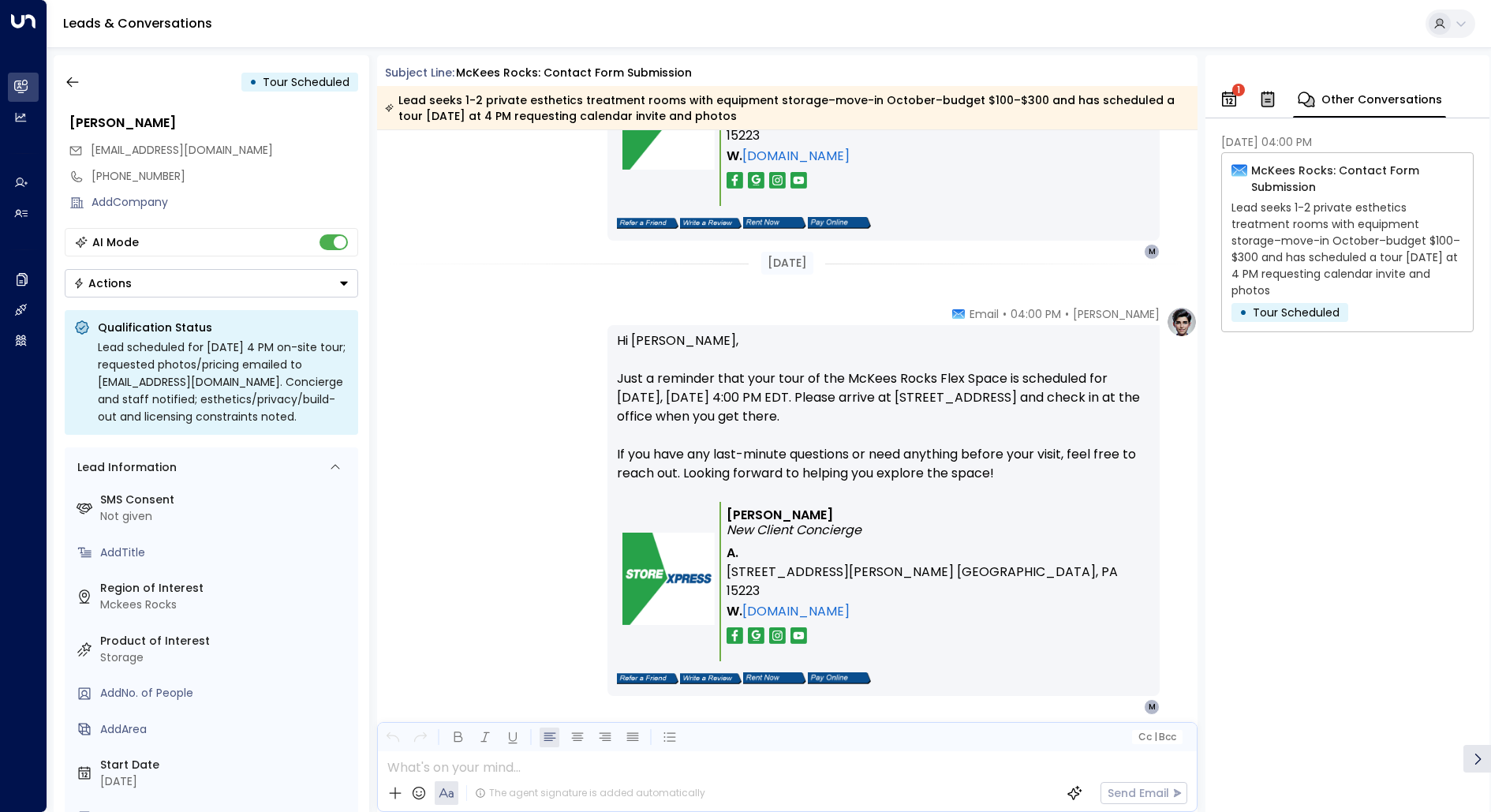
click at [1280, 173] on p "McKees Rocks: Contact Form Submission" at bounding box center [1357, 179] width 212 height 33
click at [1232, 172] on icon at bounding box center [1239, 171] width 16 height 12
click at [1258, 315] on span "Tour Scheduled" at bounding box center [1296, 312] width 86 height 16
click at [1476, 759] on icon at bounding box center [1477, 759] width 16 height 16
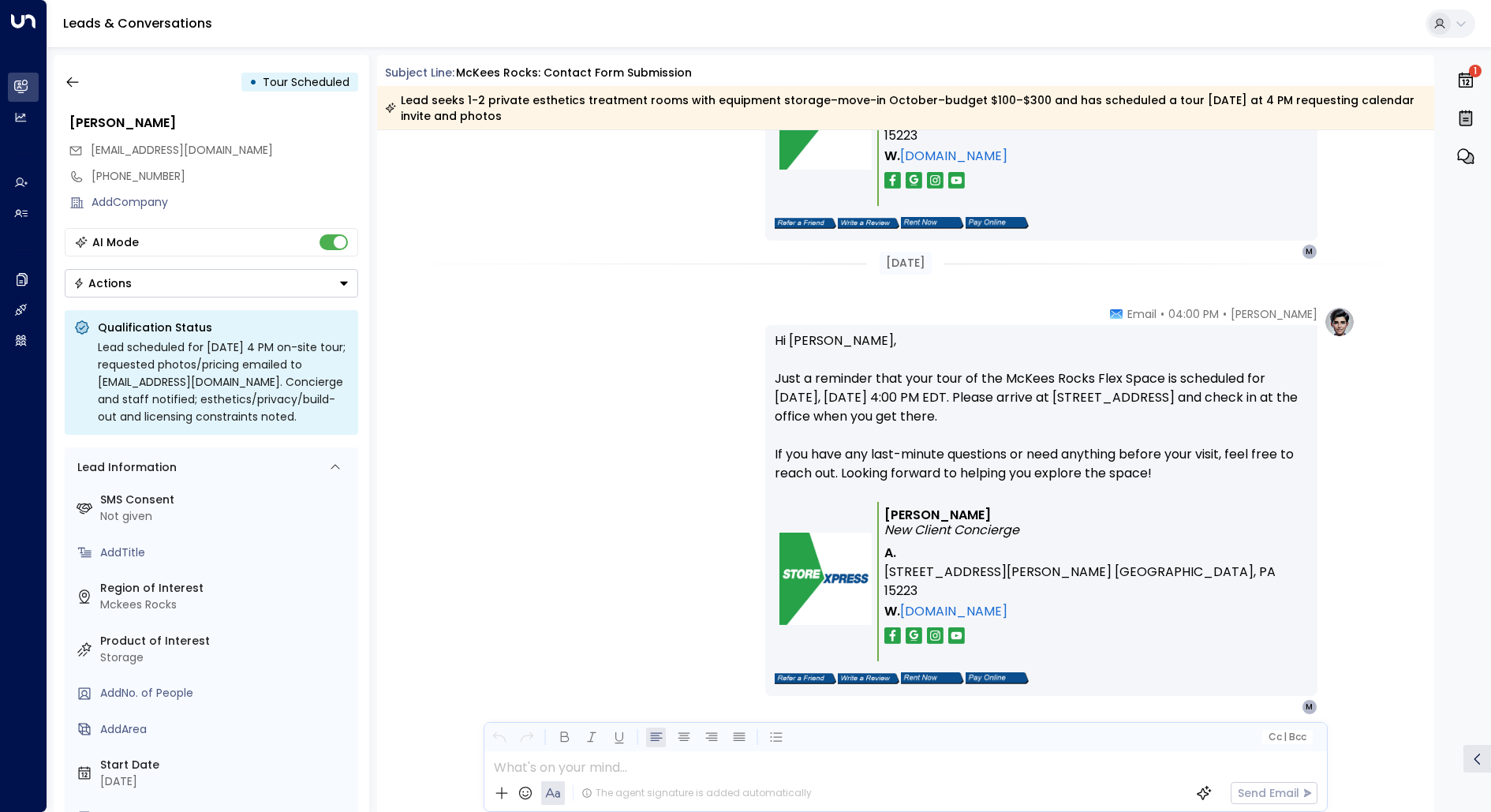
click at [1476, 759] on icon at bounding box center [1477, 759] width 6 height 11
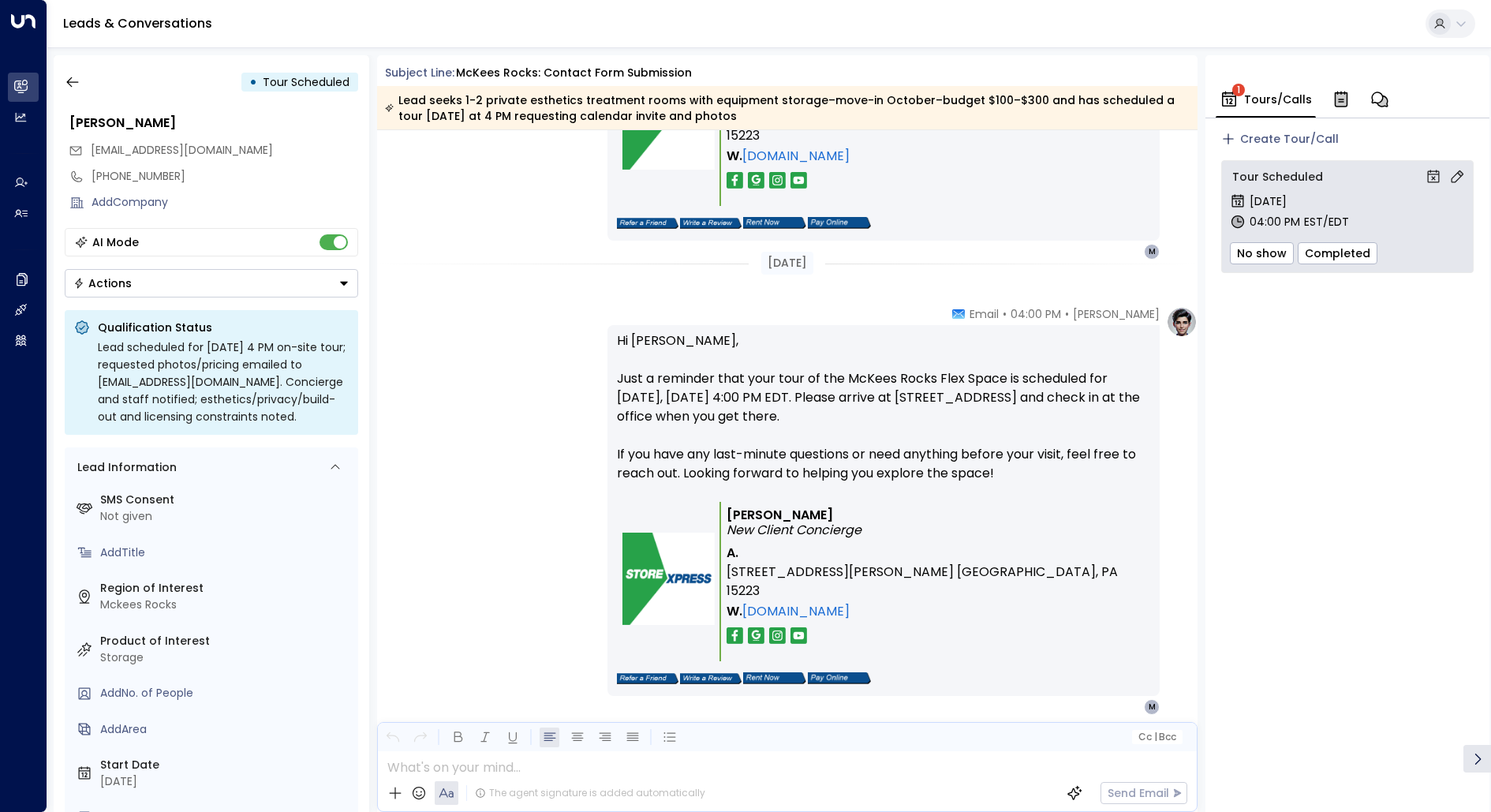
click at [1248, 151] on div "Create Tour/Call Tour Scheduled [DATE] 04:00 PM EST/EDT No show Completed" at bounding box center [1348, 203] width 253 height 142
click at [1250, 174] on div "Tour Scheduled" at bounding box center [1347, 177] width 235 height 17
click at [1318, 174] on div "Tour Scheduled" at bounding box center [1347, 177] width 235 height 17
click at [1373, 99] on icon "button" at bounding box center [1380, 99] width 19 height 19
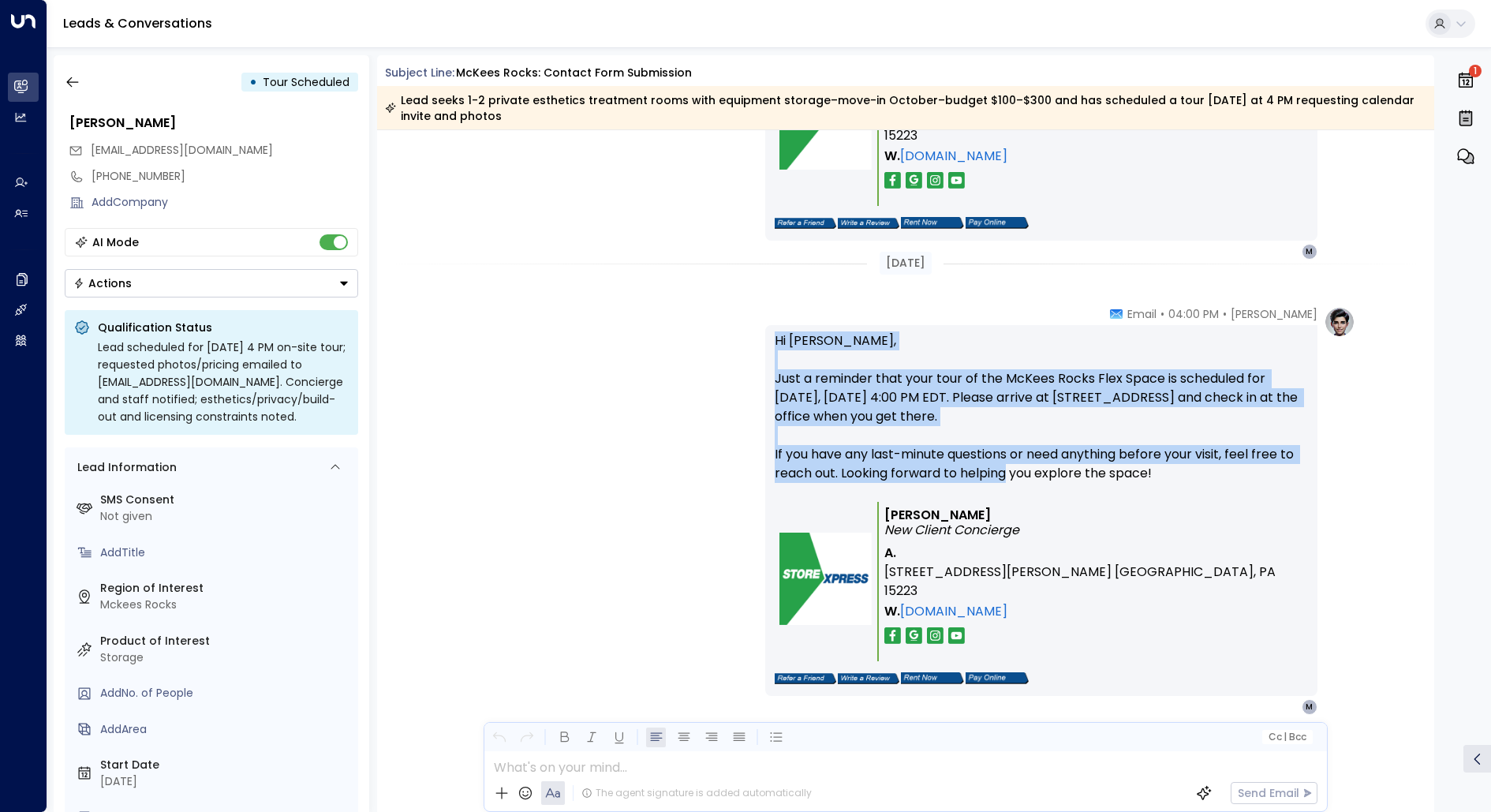
drag, startPoint x: 1008, startPoint y: 476, endPoint x: 689, endPoint y: 330, distance: 350.8
click at [689, 330] on div "[PERSON_NAME] • 04:00 PM • Email Hi [PERSON_NAME], Just a reminder that your to…" at bounding box center [905, 510] width 899 height 409
copy p "Hi [PERSON_NAME], Just a reminder that your tour of the McKees Rocks Flex Space…"
click at [1455, 27] on icon at bounding box center [1460, 23] width 13 height 13
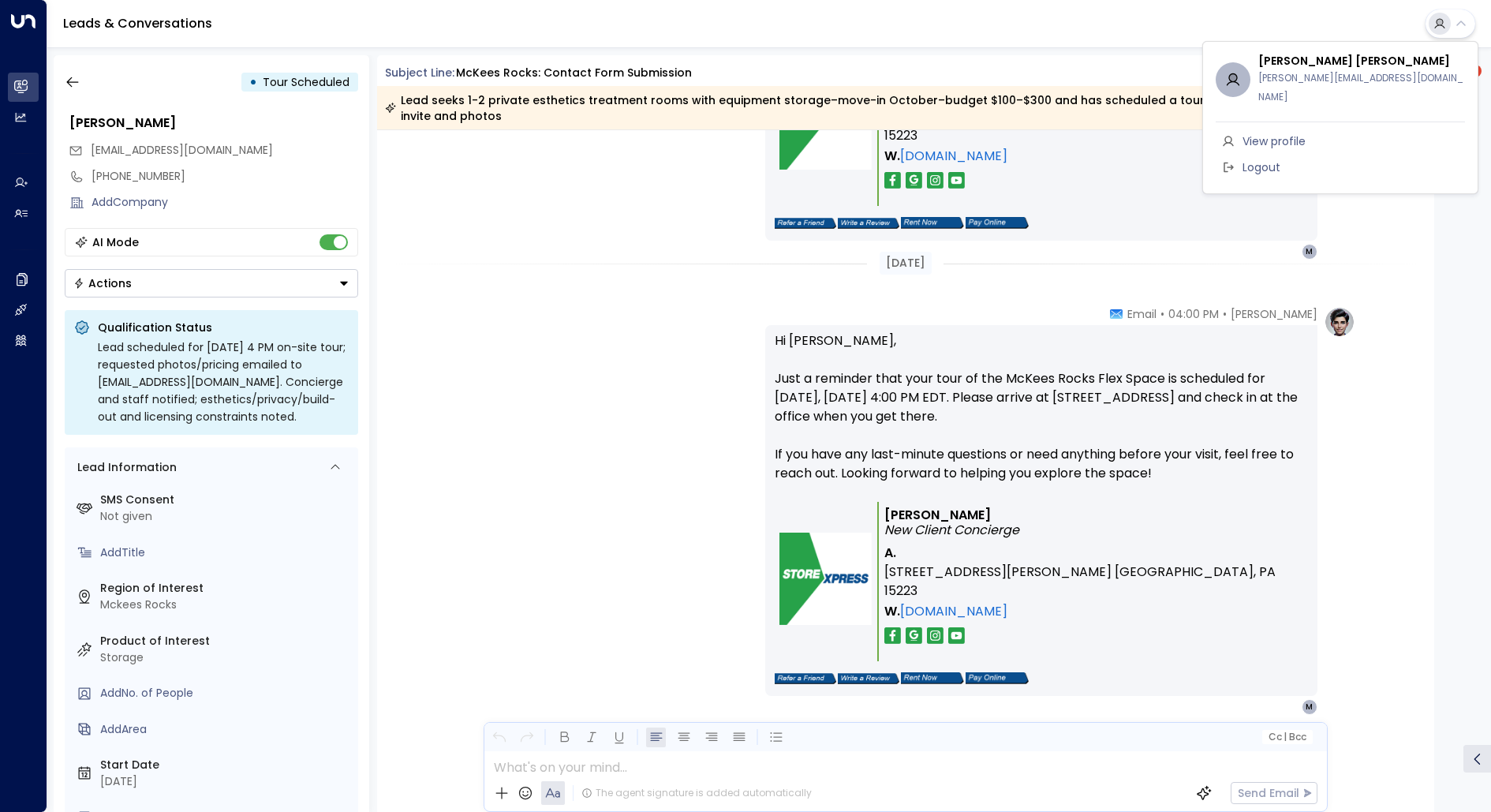
click at [1454, 27] on div at bounding box center [745, 406] width 1491 height 812
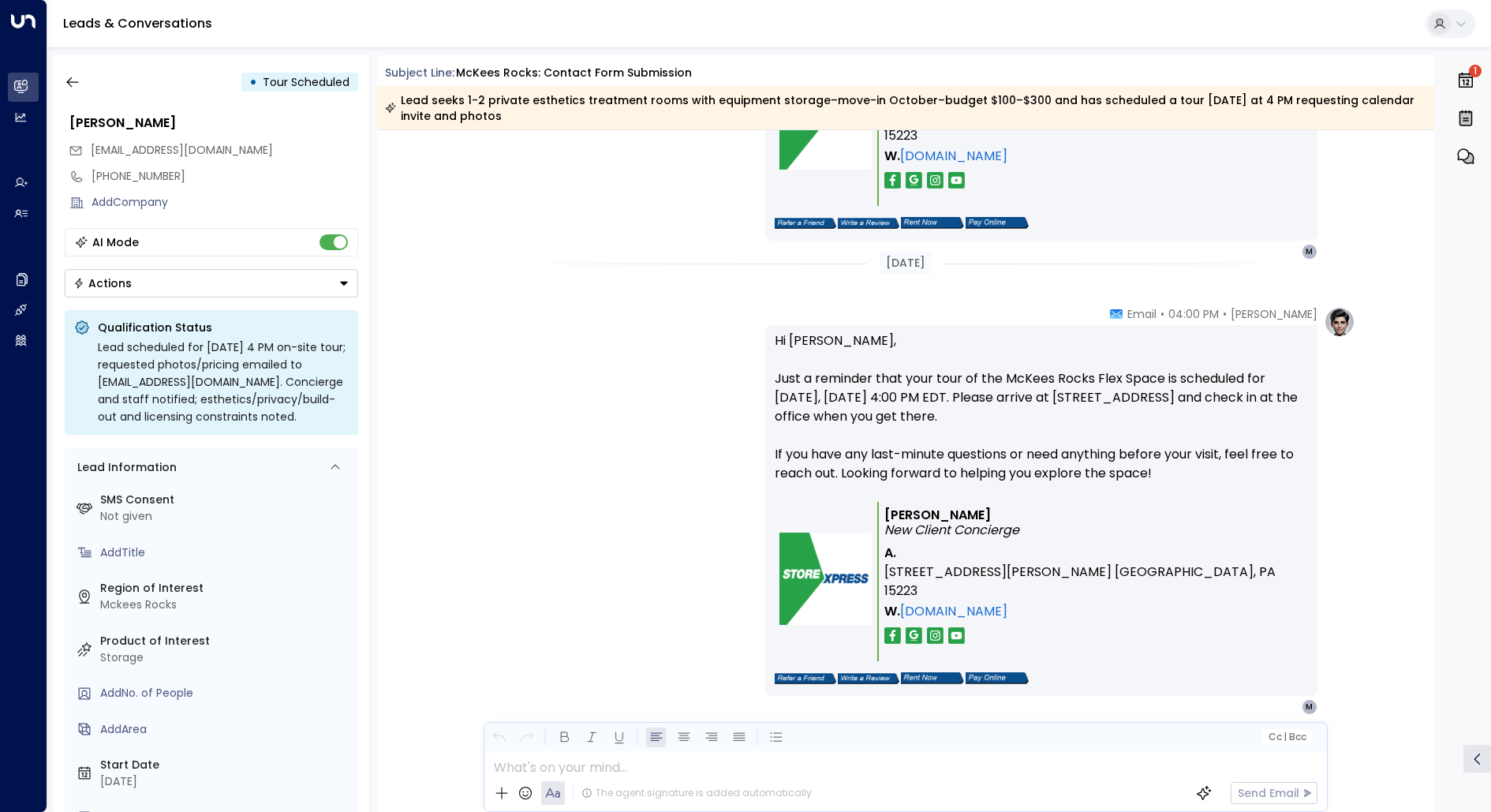
click at [1466, 75] on icon "button" at bounding box center [1466, 75] width 14 height 4
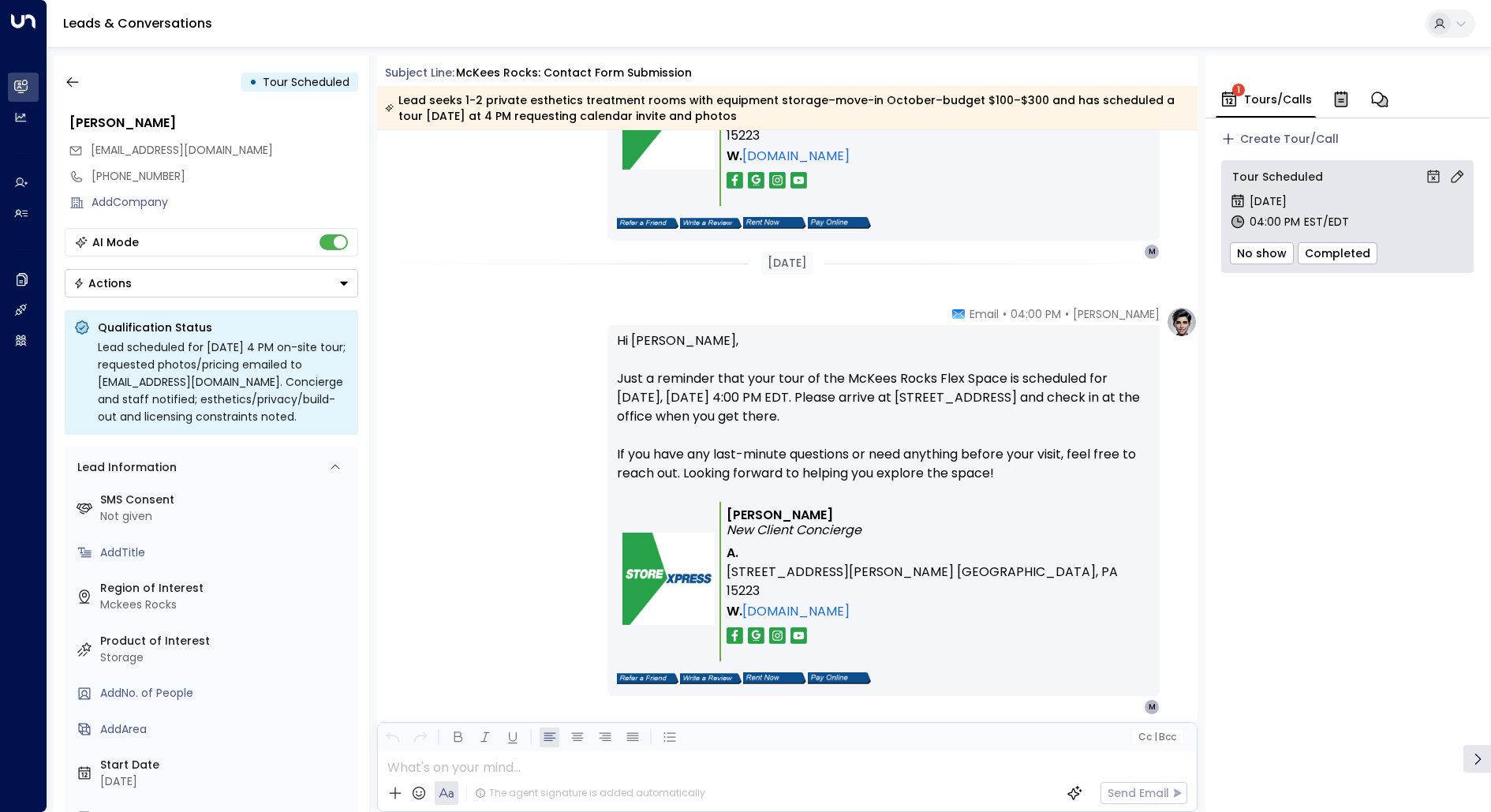
click at [1339, 96] on icon "button" at bounding box center [1342, 100] width 12 height 14
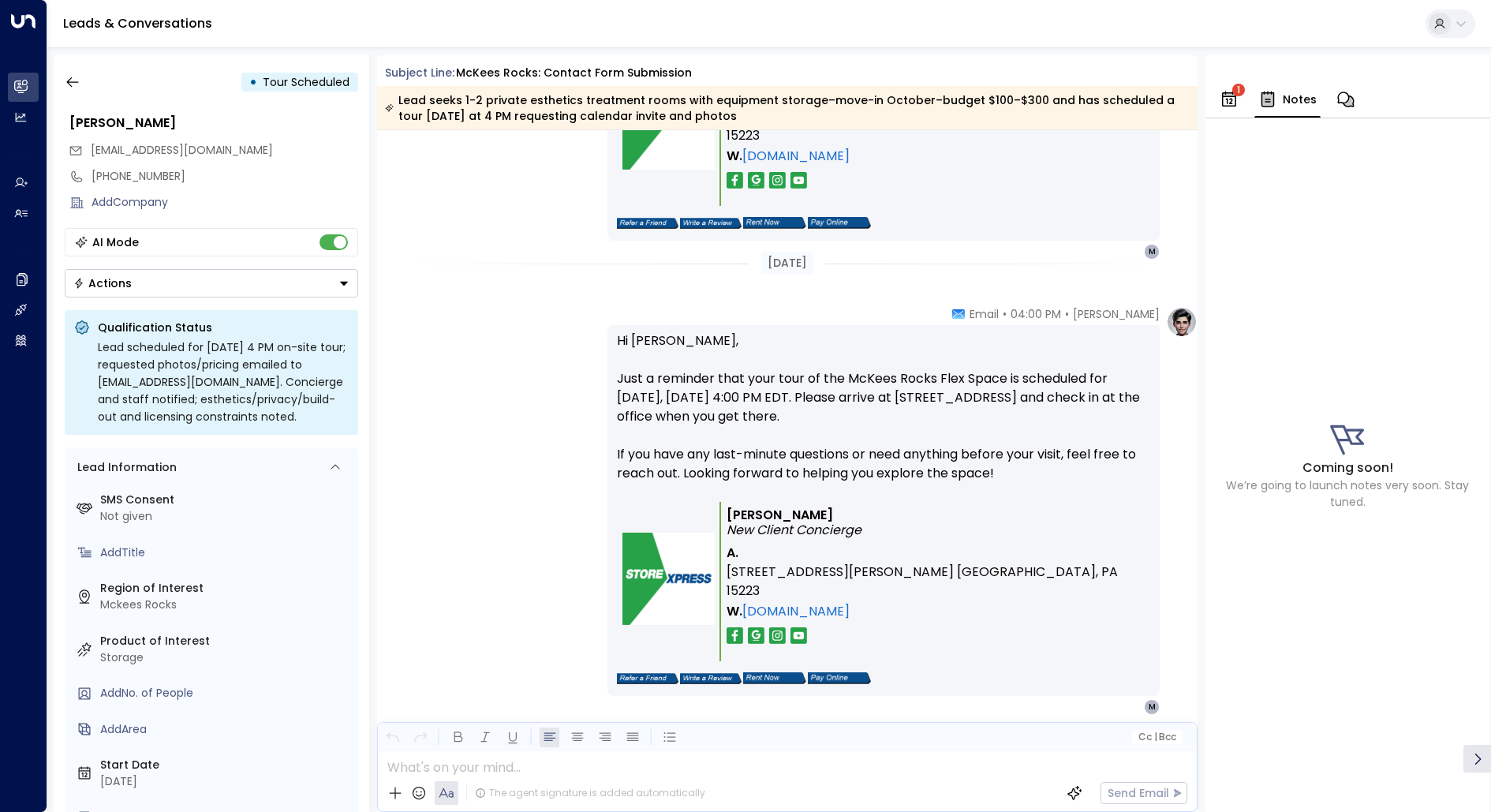
click at [1344, 97] on icon "button" at bounding box center [1346, 99] width 19 height 19
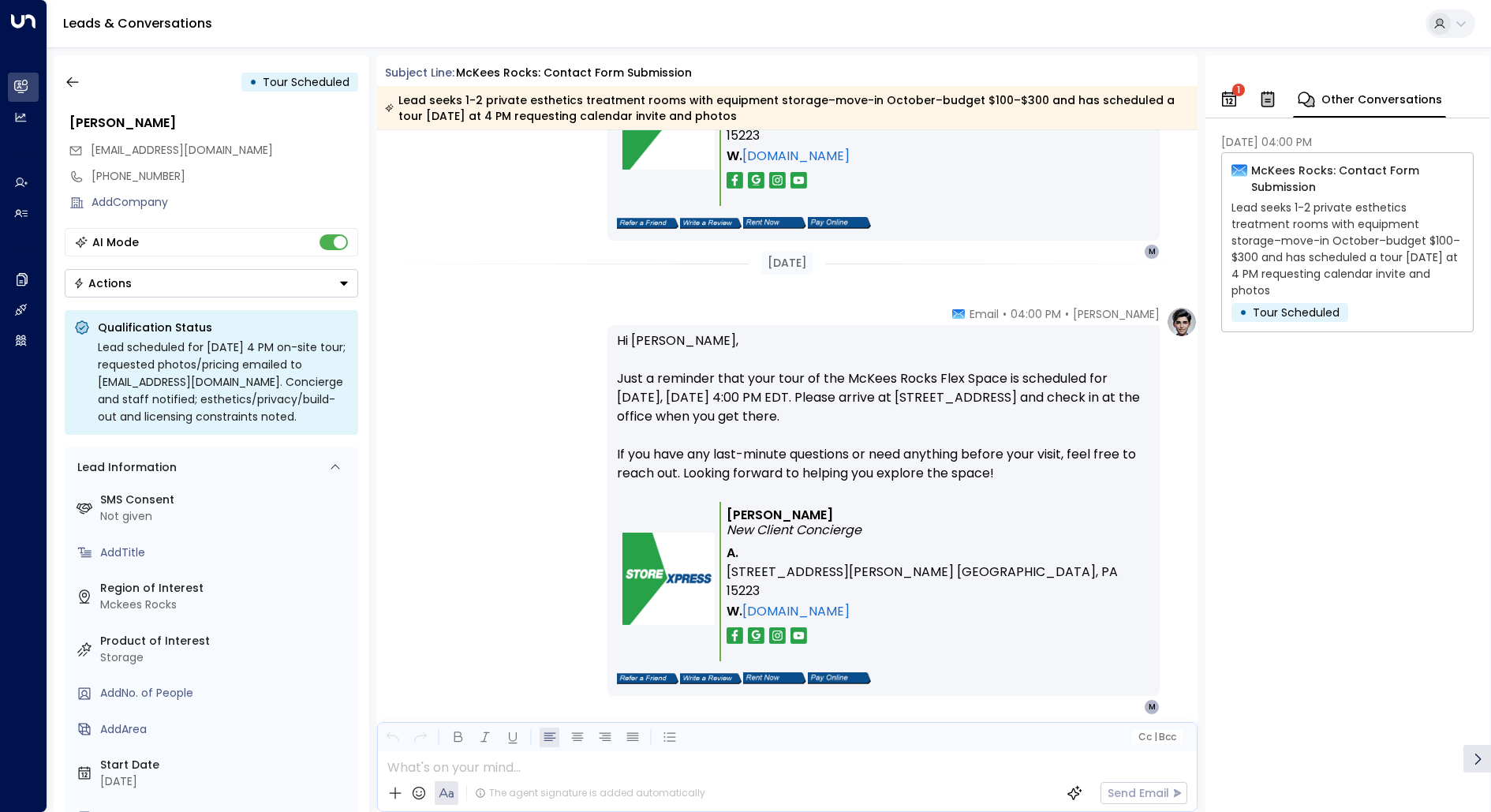
click at [1321, 173] on p "McKees Rocks: Contact Form Submission" at bounding box center [1357, 179] width 212 height 33
click at [1295, 240] on p "Lead seeks 1-2 private esthetics treatment rooms with equipment storage–move-in…" at bounding box center [1348, 248] width 232 height 99
click at [1277, 309] on span "Tour Scheduled" at bounding box center [1296, 312] width 86 height 16
click at [1256, 153] on div "McKees Rocks: Contact Form Submission Lead seeks 1-2 private esthetics treatmen…" at bounding box center [1348, 242] width 253 height 180
click at [1251, 171] on p "McKees Rocks: Contact Form Submission" at bounding box center [1357, 179] width 212 height 33
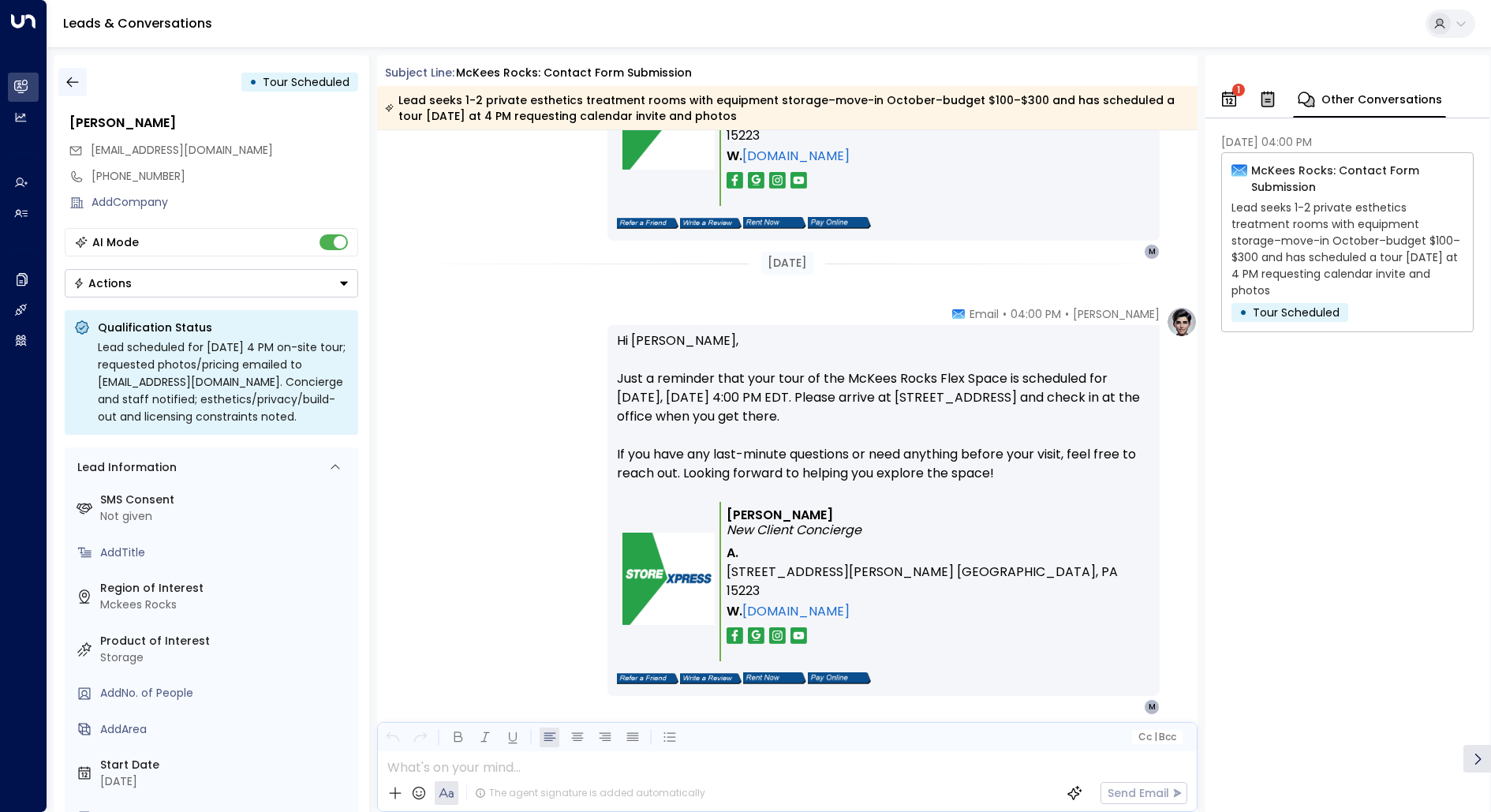
click at [76, 85] on icon "button" at bounding box center [72, 81] width 16 height 16
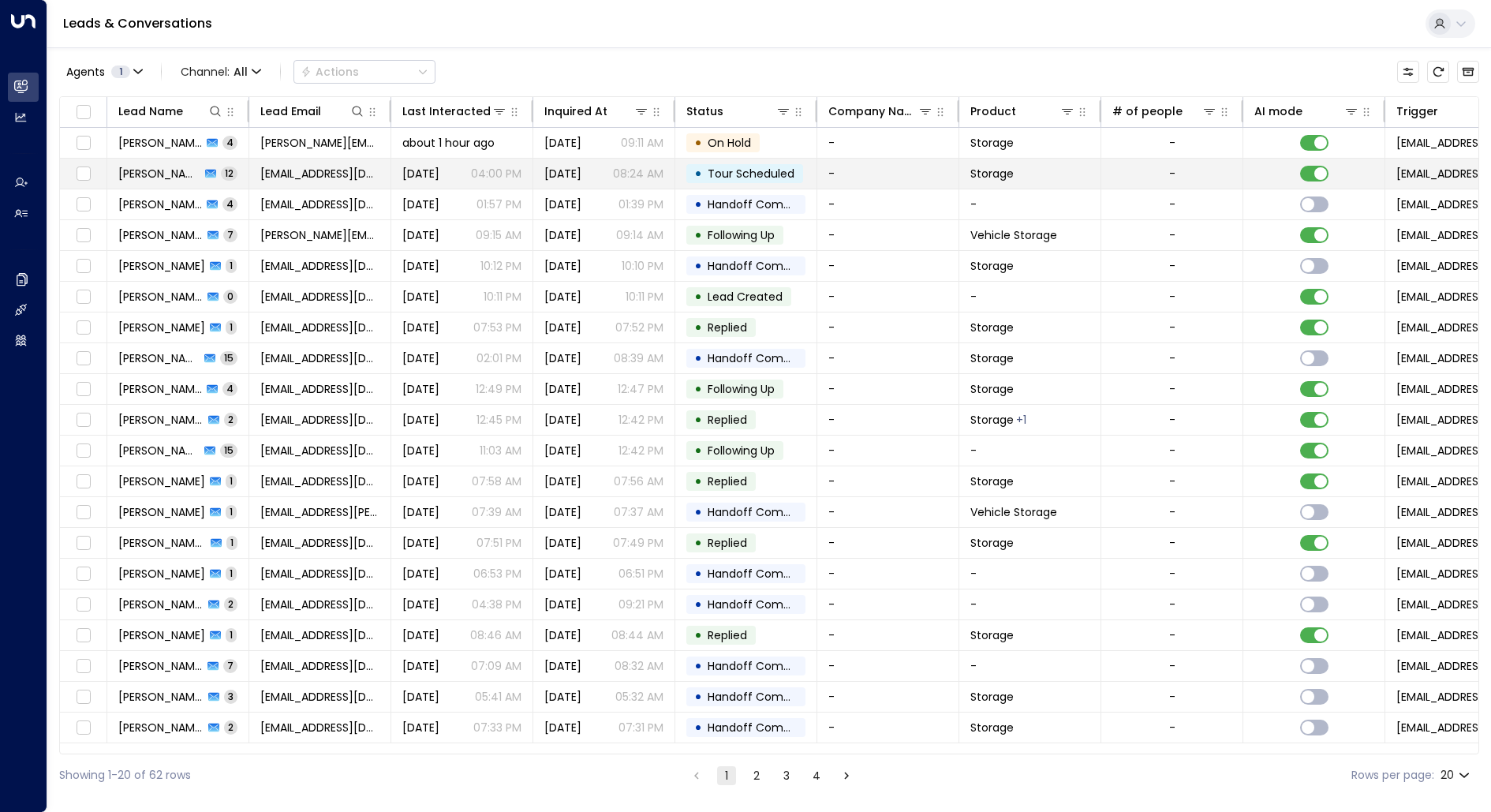
click at [174, 170] on span "[PERSON_NAME]" at bounding box center [159, 173] width 82 height 16
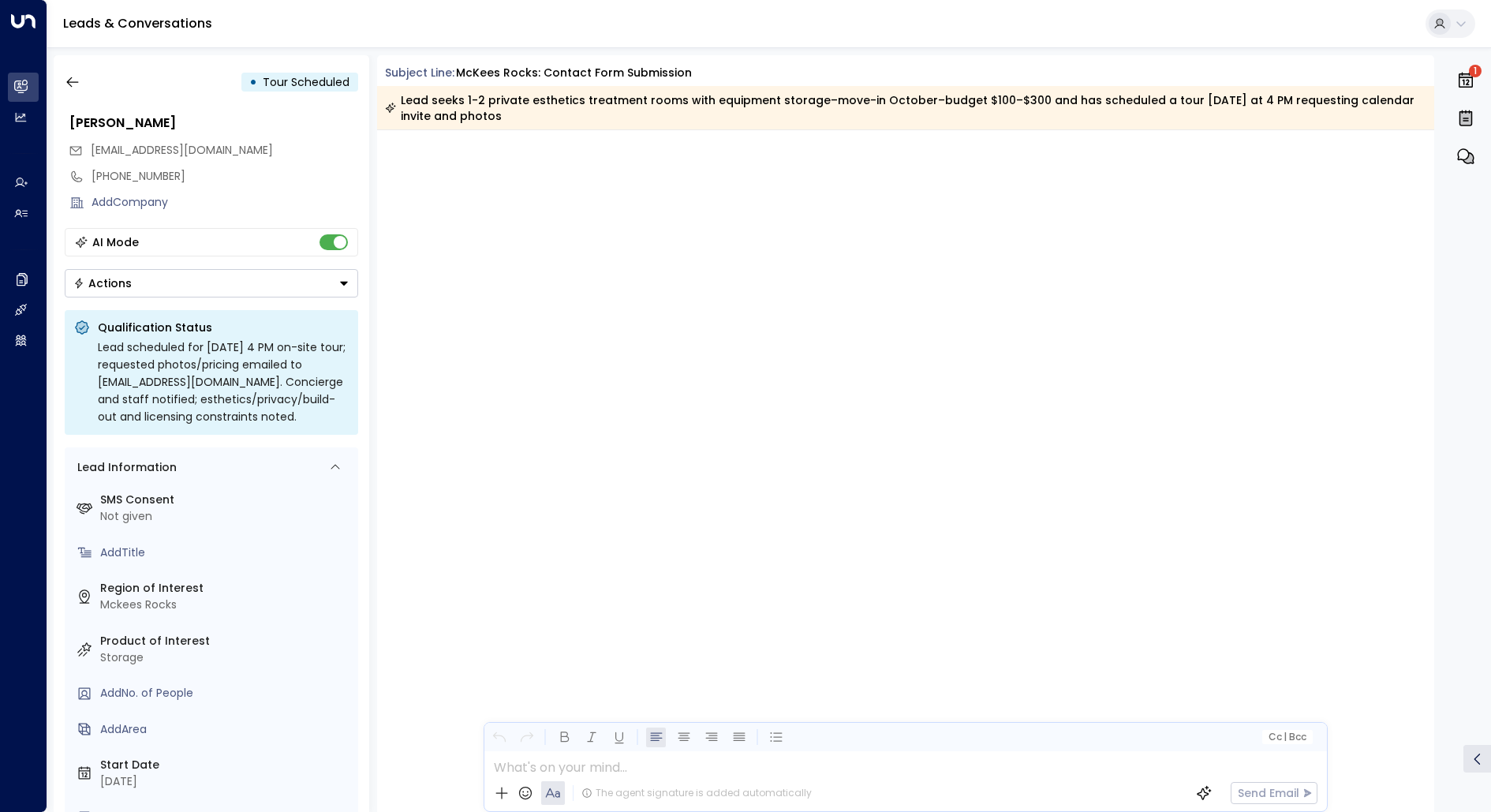
scroll to position [5049, 0]
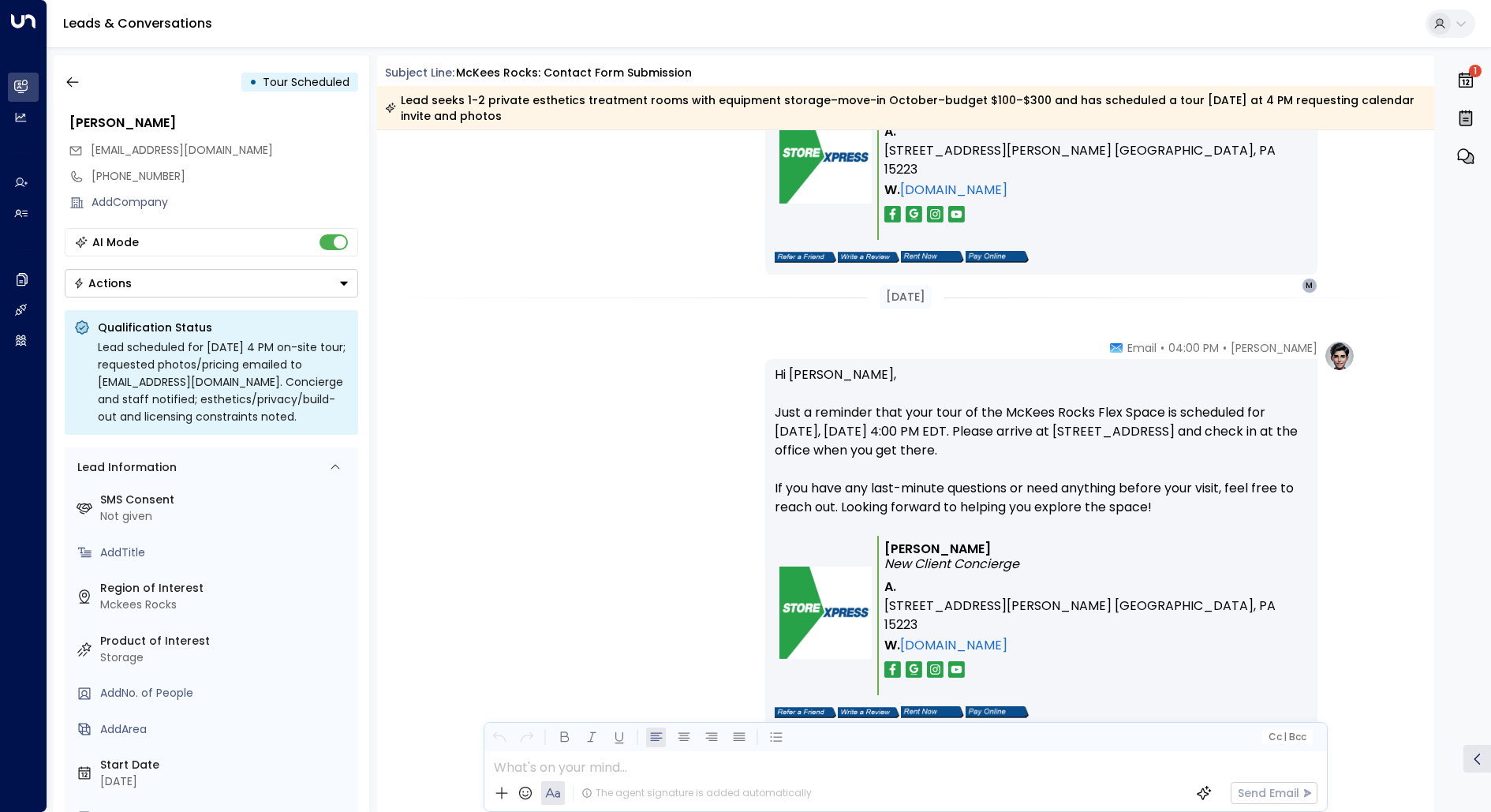
click at [220, 277] on button "Actions" at bounding box center [211, 283] width 293 height 29
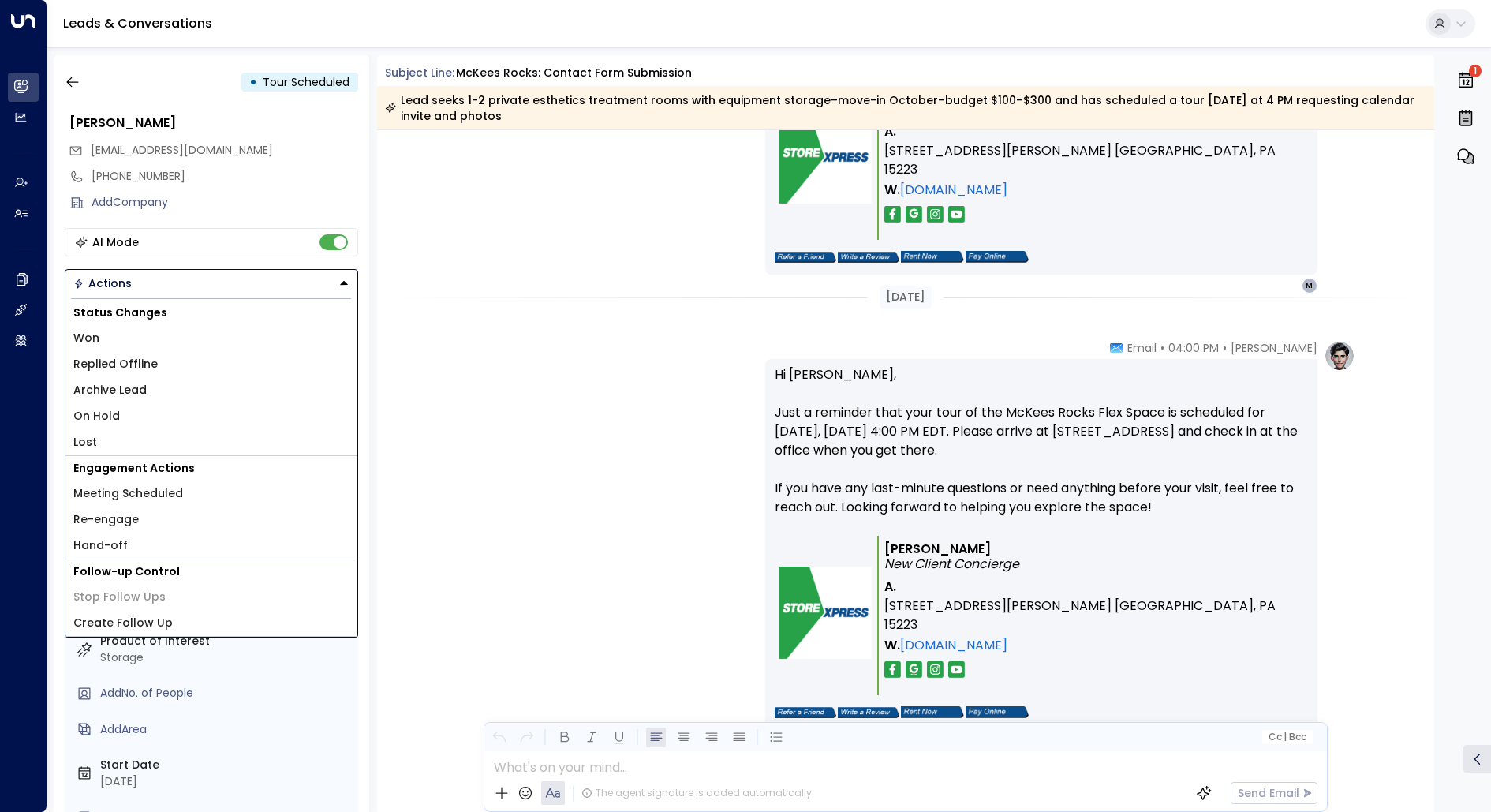
click at [220, 277] on button "Actions" at bounding box center [211, 283] width 293 height 29
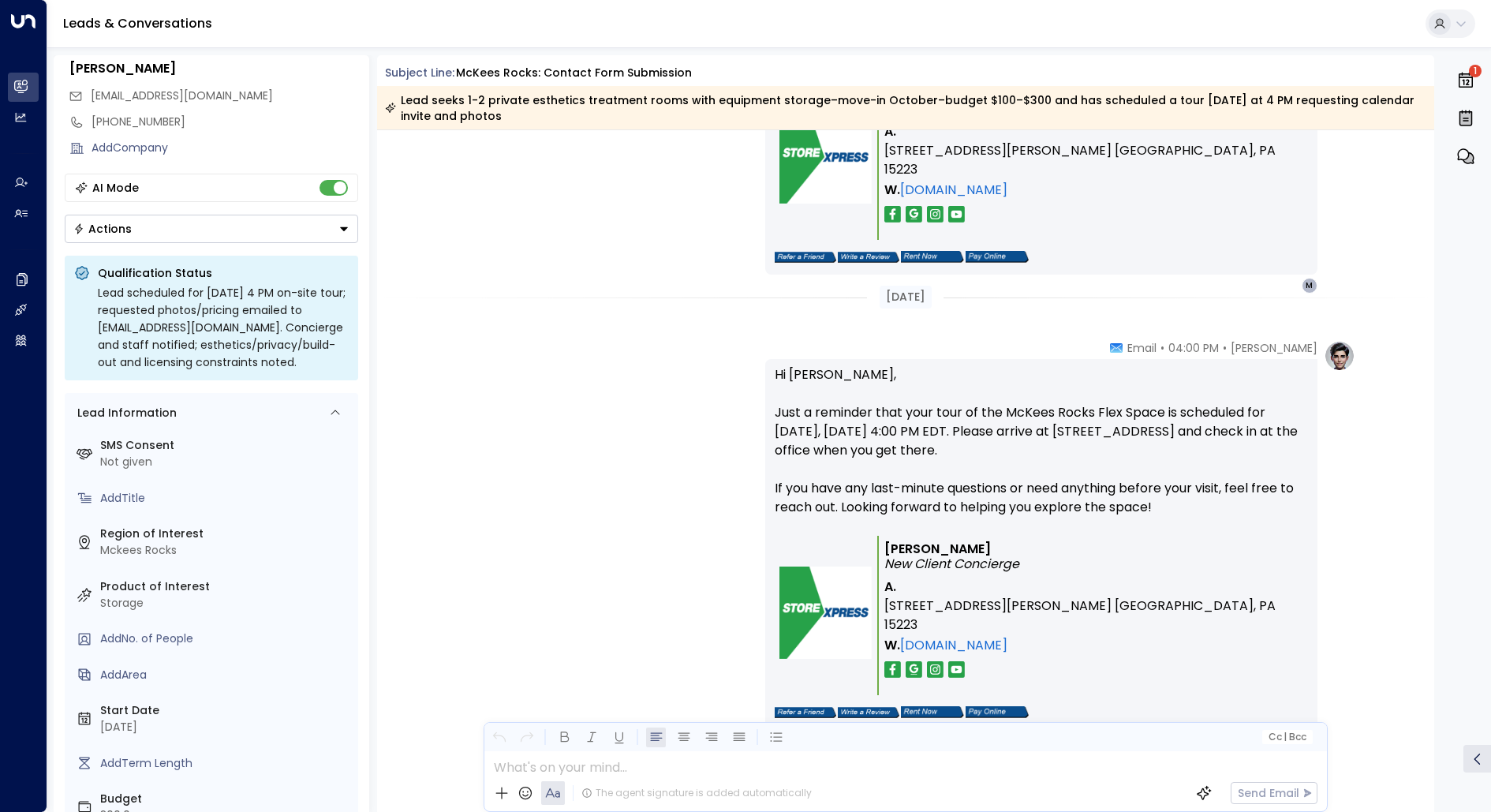
scroll to position [0, 0]
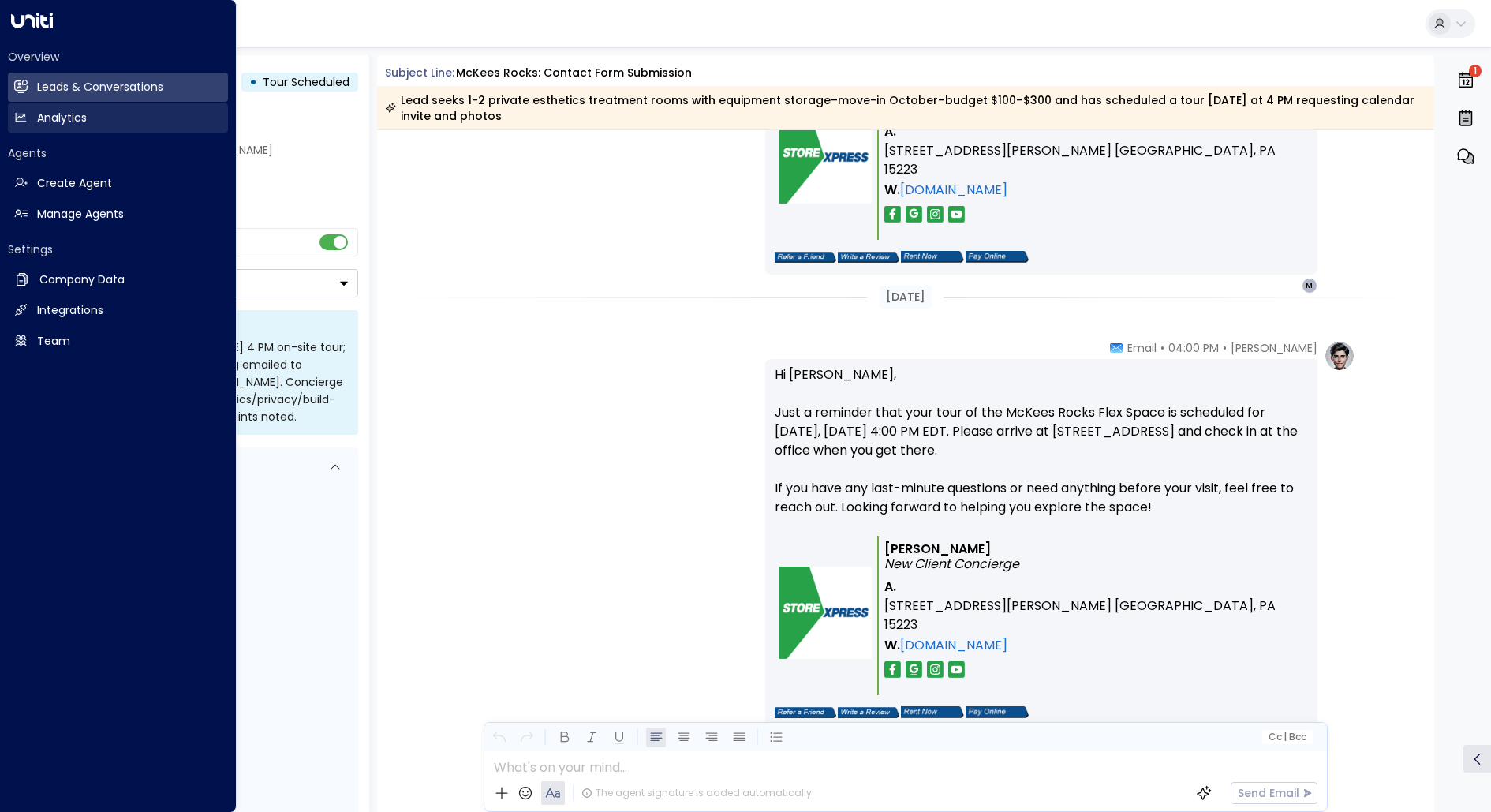
click at [38, 121] on h2 "Analytics" at bounding box center [62, 118] width 50 height 17
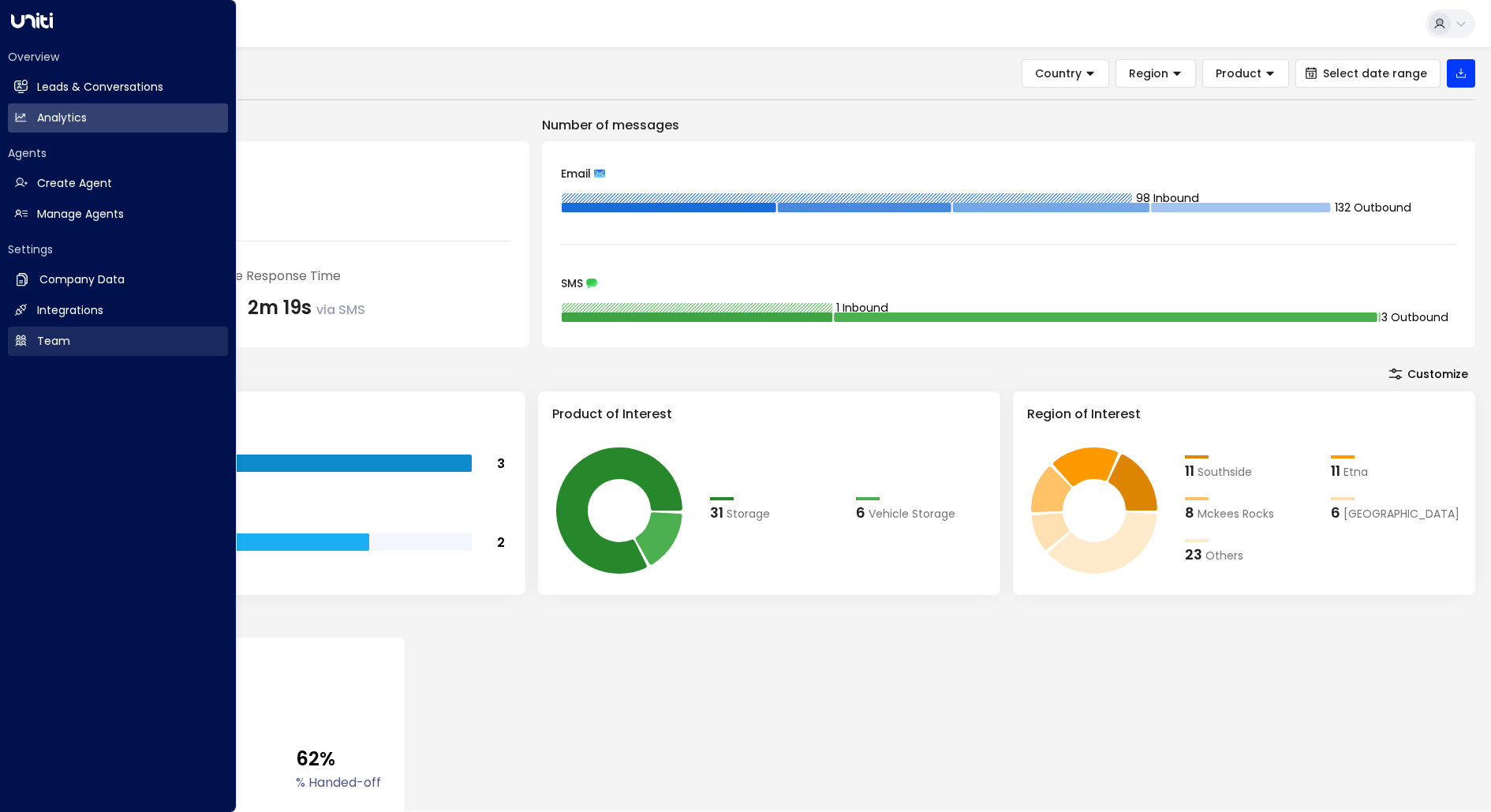
click at [70, 343] on link "Team Team" at bounding box center [118, 341] width 220 height 29
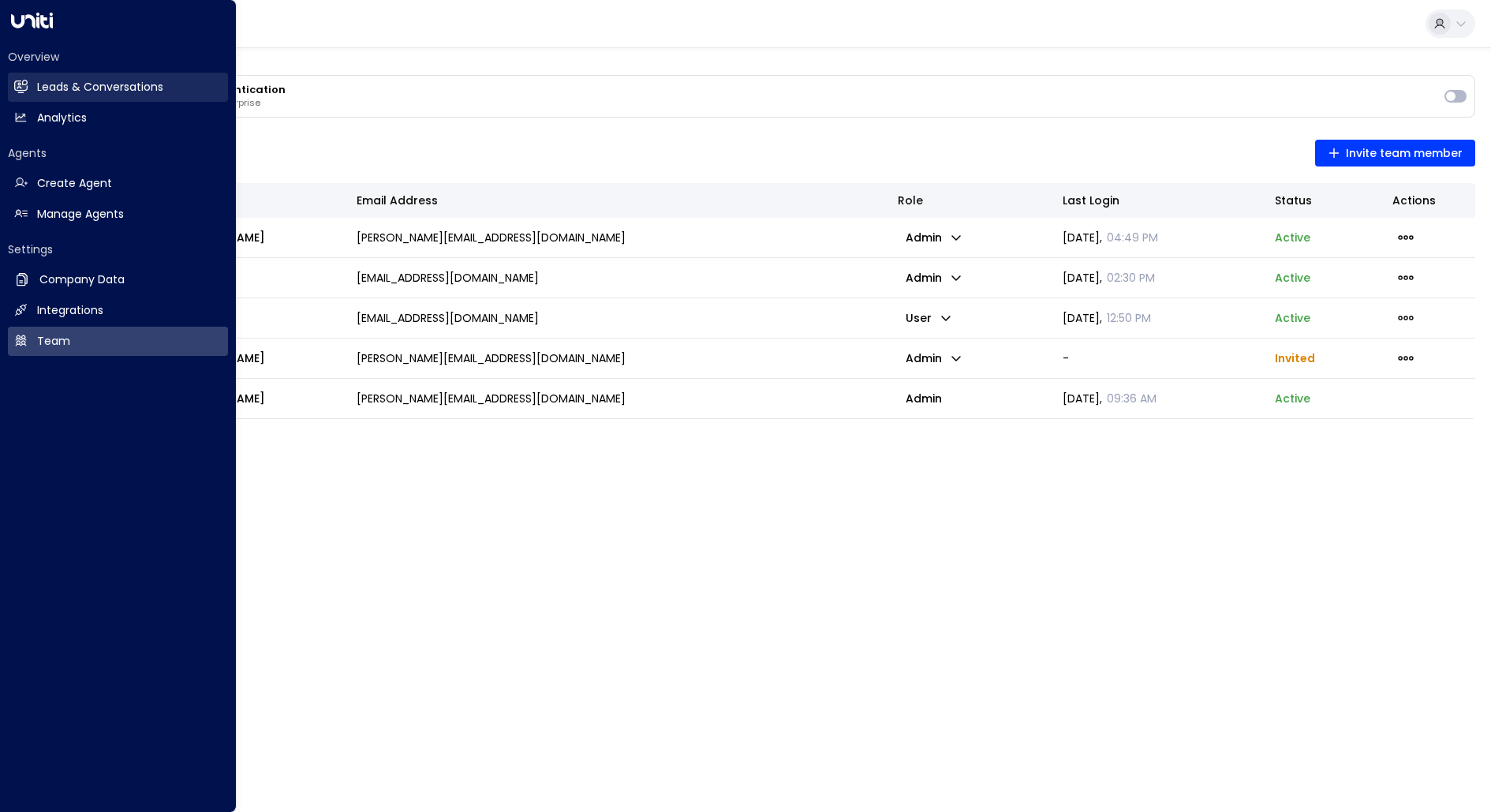
click at [76, 89] on h2 "Leads & Conversations" at bounding box center [100, 87] width 126 height 17
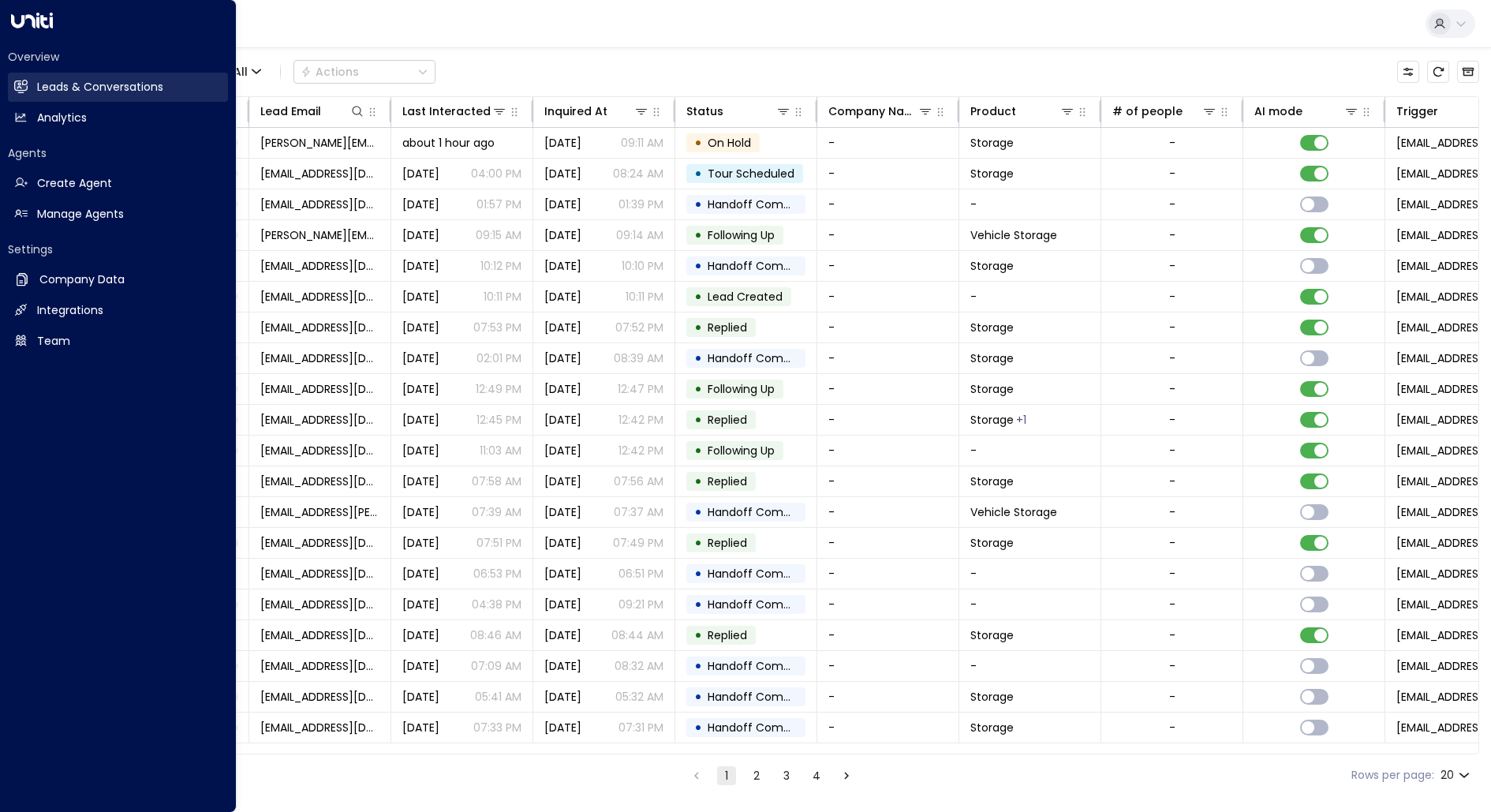
click at [158, 86] on h2 "Leads & Conversations" at bounding box center [100, 87] width 126 height 17
click at [79, 215] on h2 "Manage Agents" at bounding box center [81, 214] width 86 height 17
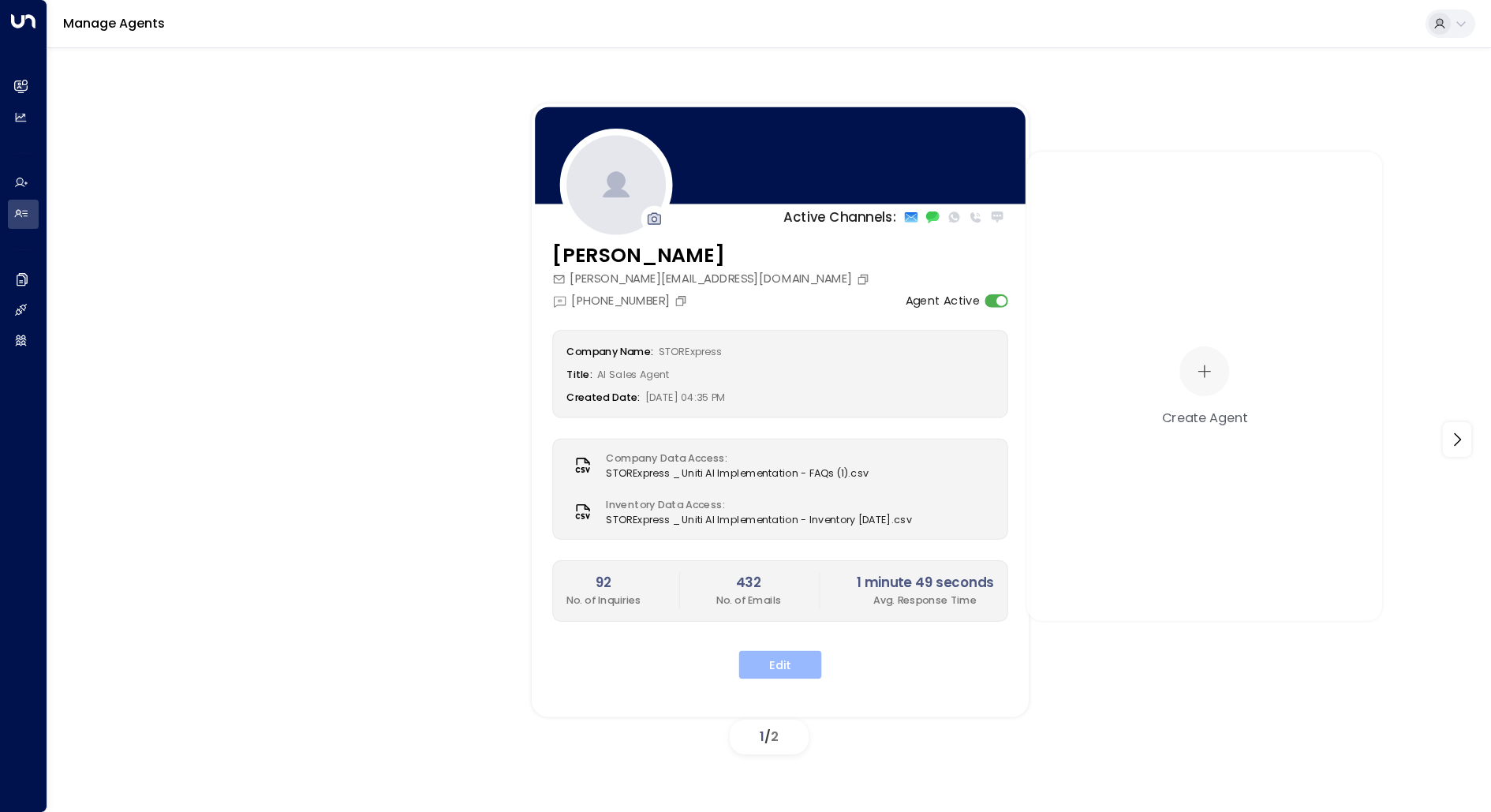
click at [774, 659] on button "Edit" at bounding box center [781, 665] width 83 height 29
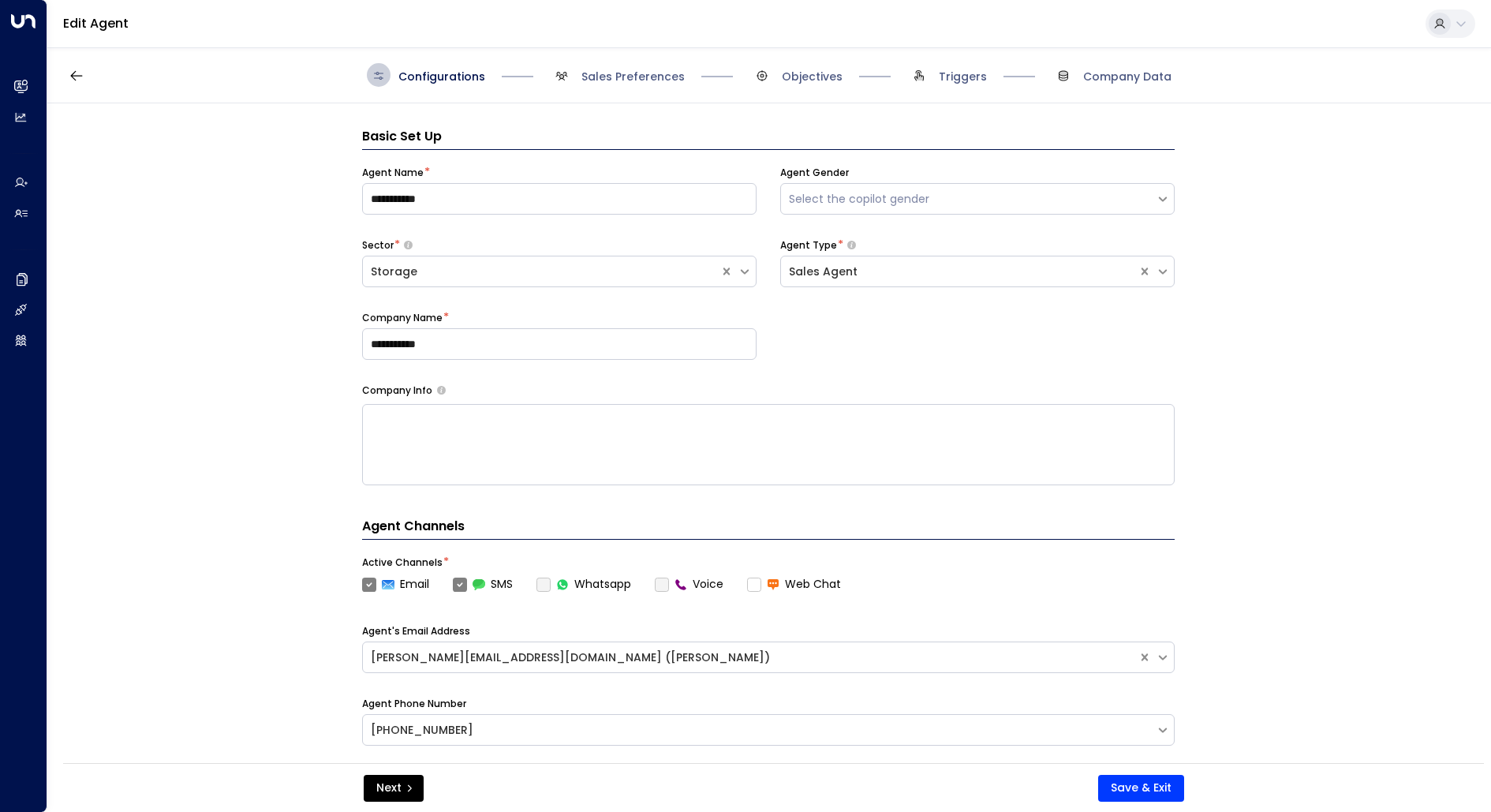
click at [653, 92] on div "Configurations Sales Preferences Objectives Triggers Company Data" at bounding box center [769, 75] width 1444 height 56
click at [643, 84] on span "Sales Preferences" at bounding box center [633, 76] width 103 height 16
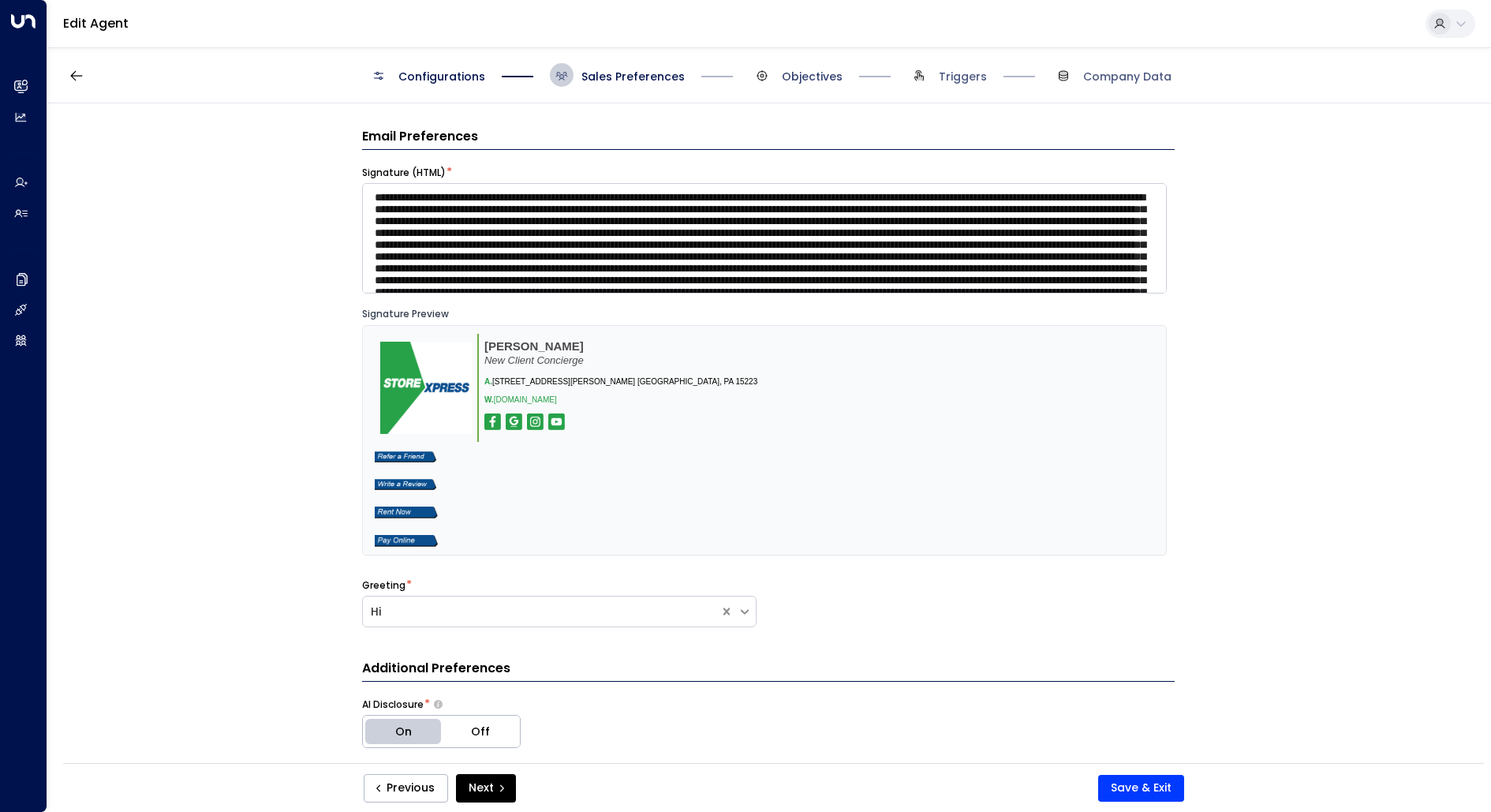
click at [821, 69] on span "Objectives" at bounding box center [812, 76] width 61 height 16
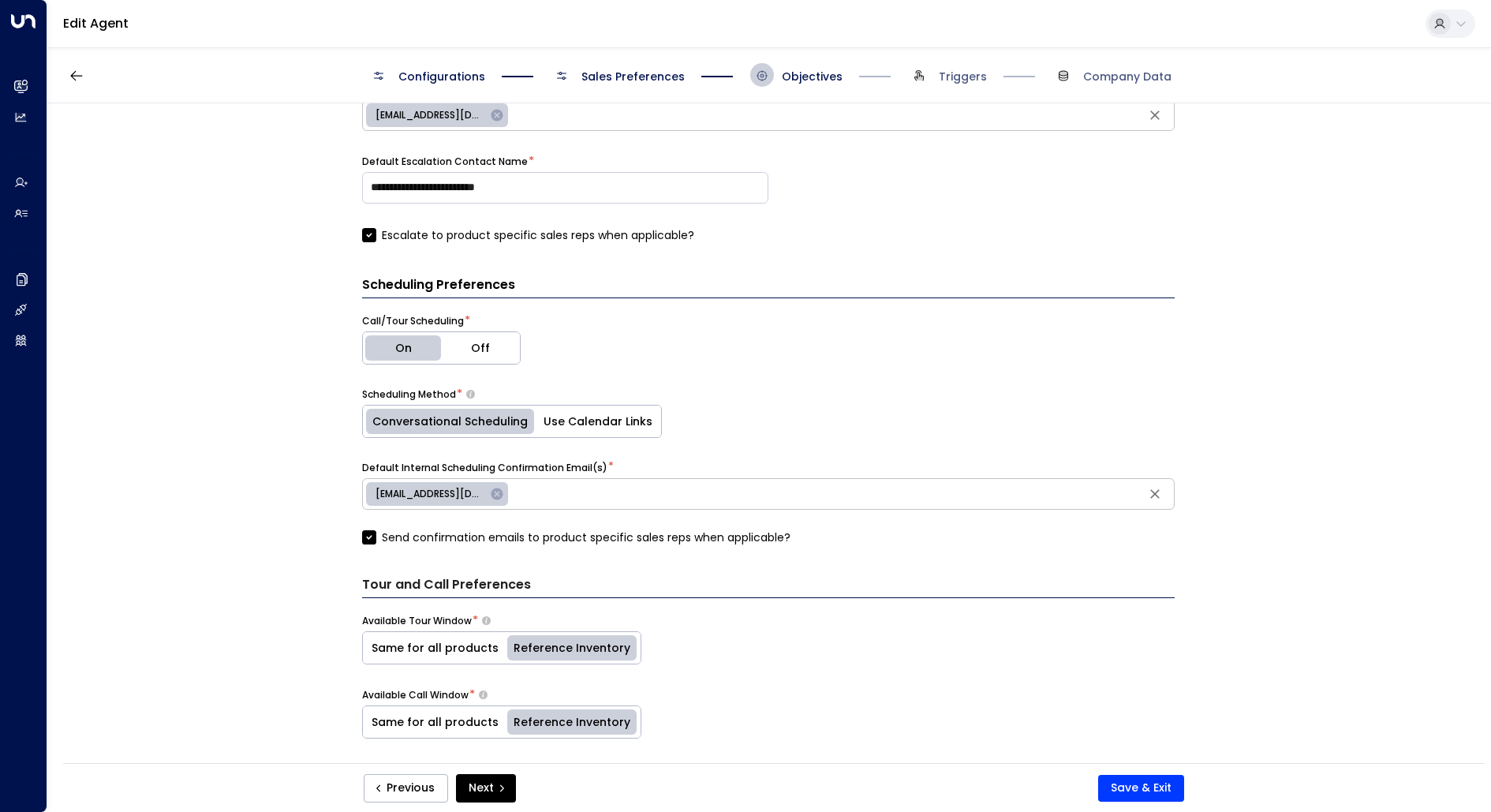
scroll to position [582, 0]
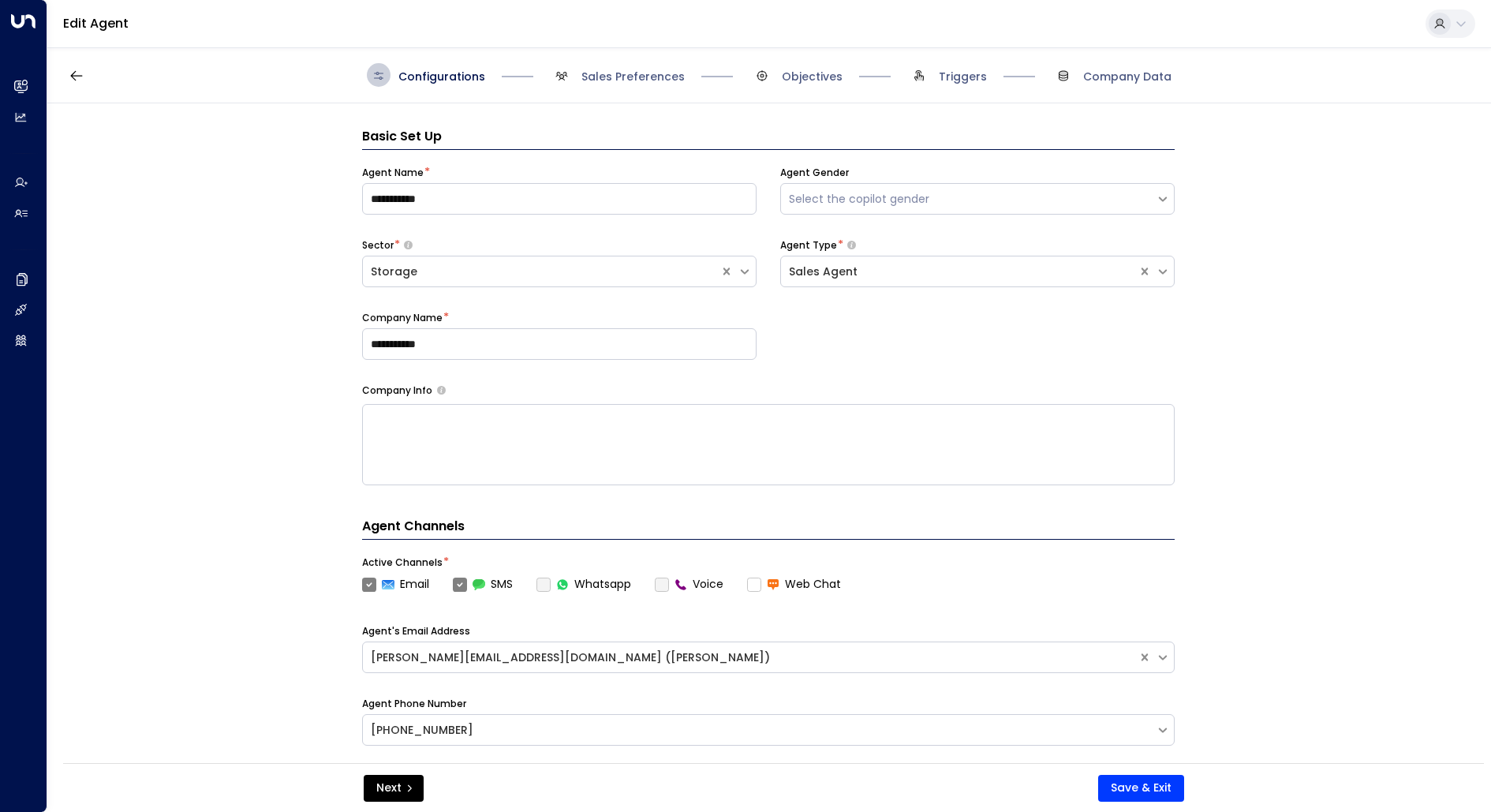
scroll to position [24, 0]
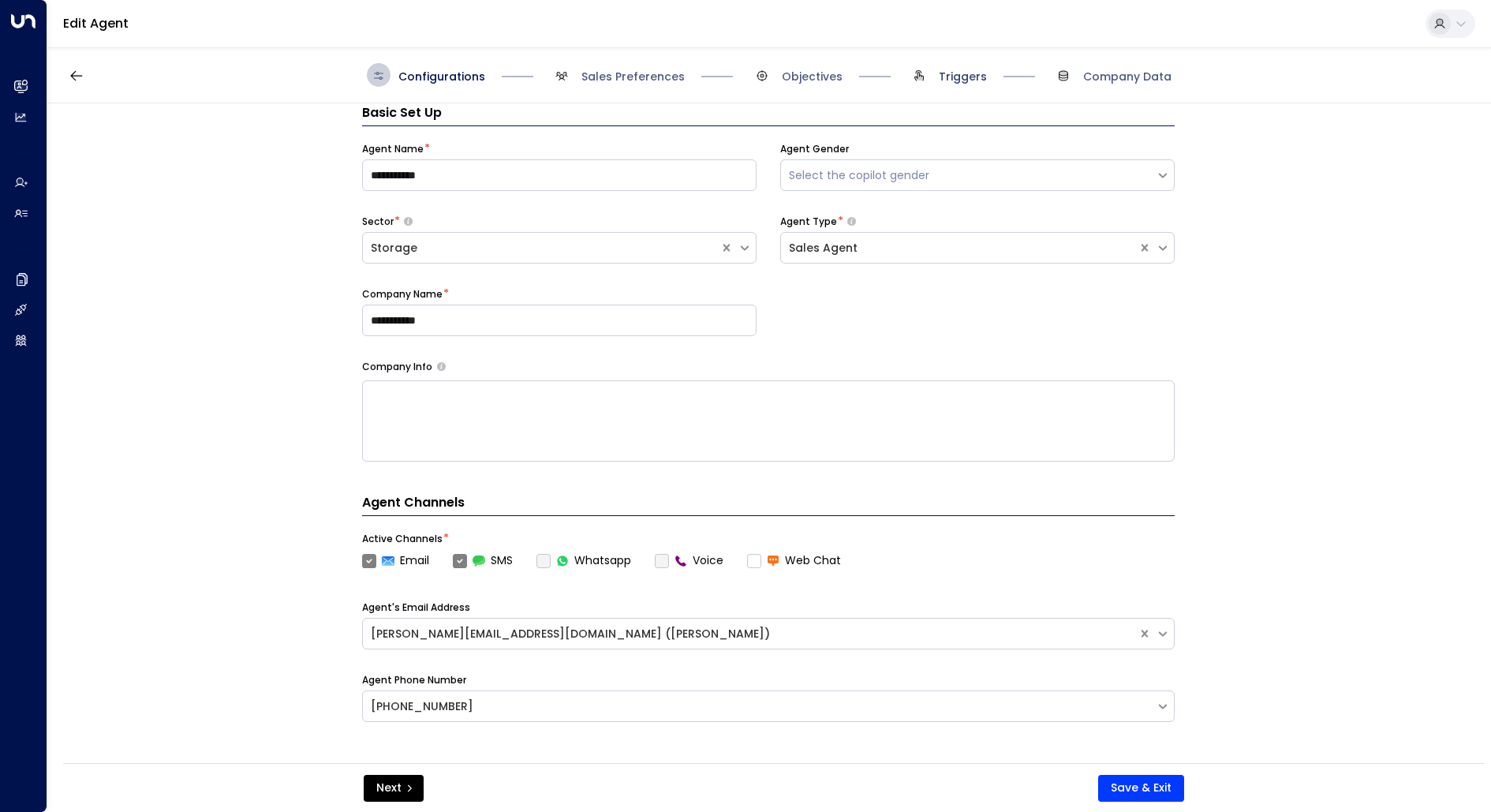
click at [945, 77] on span "Triggers" at bounding box center [963, 76] width 48 height 16
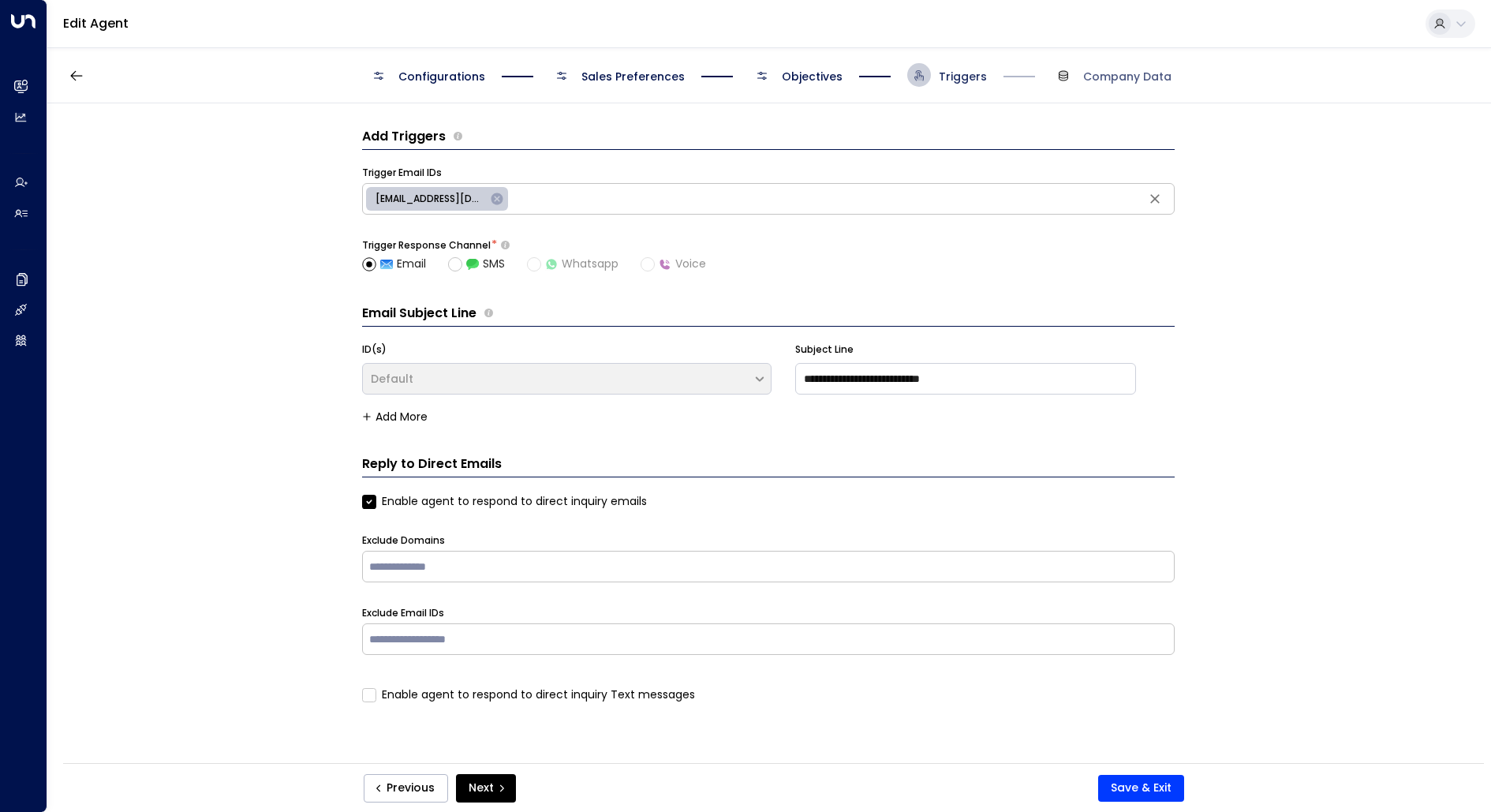
scroll to position [0, 0]
click at [468, 70] on span "Configurations" at bounding box center [442, 76] width 86 height 16
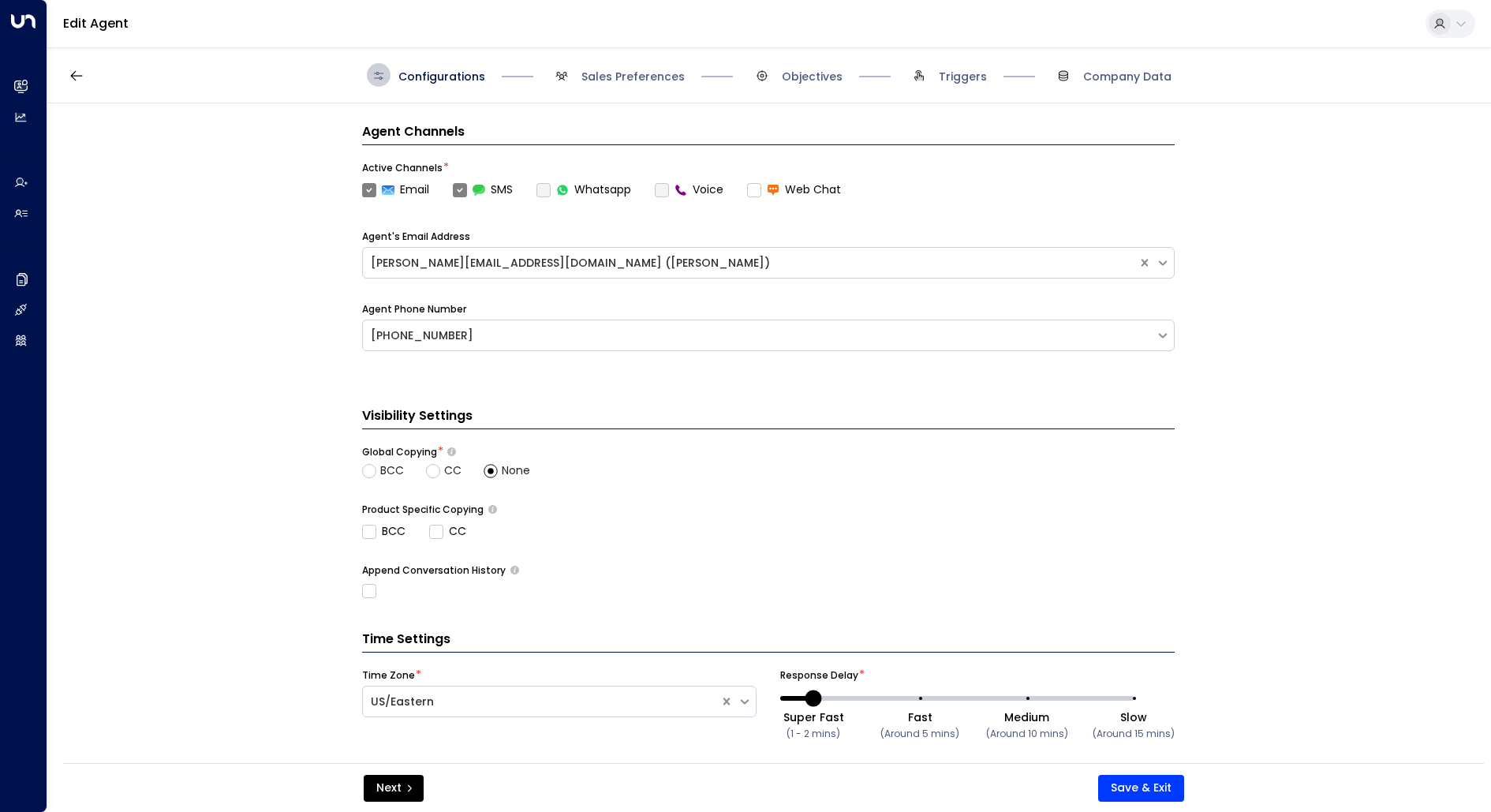
scroll to position [416, 0]
